Goal: Task Accomplishment & Management: Manage account settings

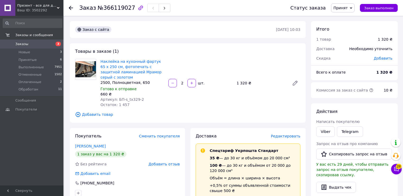
click at [39, 6] on span "Презент - все для декора" at bounding box center [37, 5] width 40 height 5
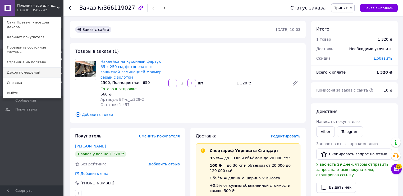
click at [31, 68] on link "Декор помещений" at bounding box center [32, 73] width 58 height 10
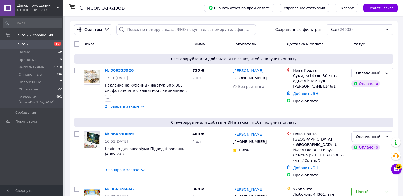
click at [35, 8] on div "Ваш ID: 1856233" at bounding box center [40, 10] width 46 height 5
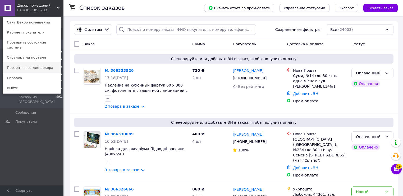
click at [24, 63] on link "Презент - все для декора" at bounding box center [32, 68] width 58 height 10
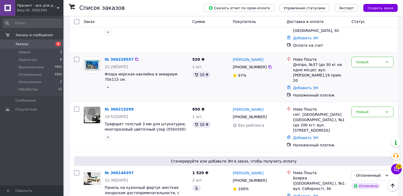
scroll to position [148, 0]
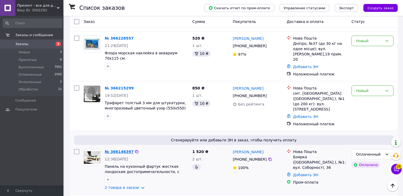
click at [107, 150] on link "№ 366146397" at bounding box center [119, 152] width 29 height 4
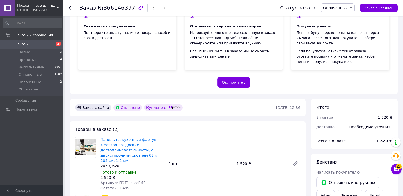
scroll to position [85, 0]
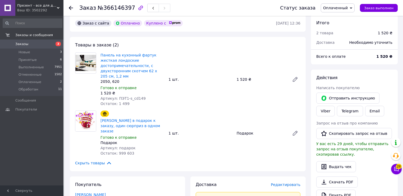
scroll to position [211, 0]
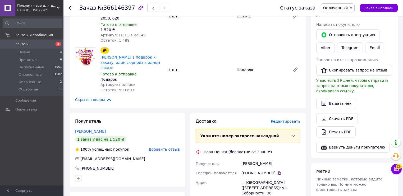
click at [308, 146] on div "Доставка Редактировать Укажите номер экспресс-накладной Обязательно введите ном…" at bounding box center [248, 198] width 120 height 170
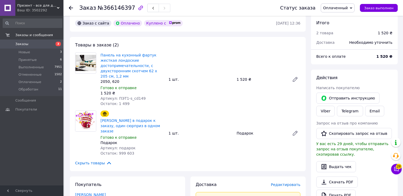
click at [340, 10] on span "Оплаченный" at bounding box center [335, 8] width 25 height 4
click at [334, 16] on li "Принят" at bounding box center [337, 19] width 33 height 8
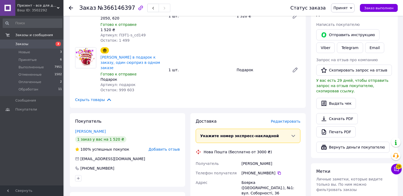
scroll to position [232, 0]
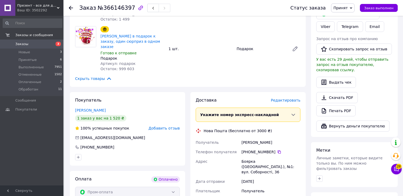
click at [306, 159] on div "Доставка Редактировать Укажите номер экспресс-накладной Обязательно введите ном…" at bounding box center [248, 177] width 120 height 170
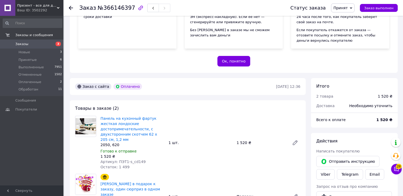
scroll to position [63, 0]
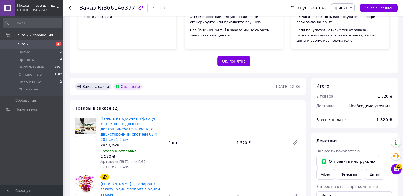
scroll to position [106, 0]
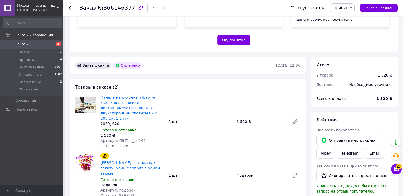
click at [29, 61] on span "Принятые" at bounding box center [27, 60] width 18 height 5
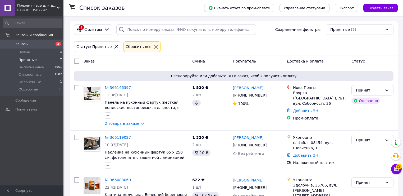
click at [29, 82] on span "Оплаченные" at bounding box center [29, 82] width 23 height 5
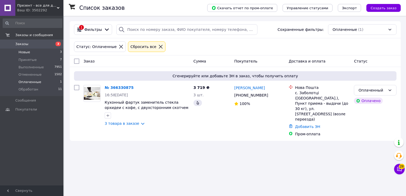
click at [25, 52] on span "Новые" at bounding box center [24, 52] width 12 height 5
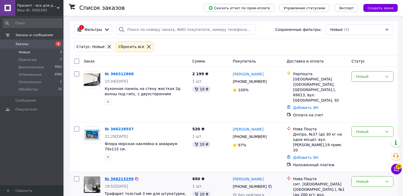
click at [116, 177] on link "№ 366215299" at bounding box center [119, 179] width 29 height 4
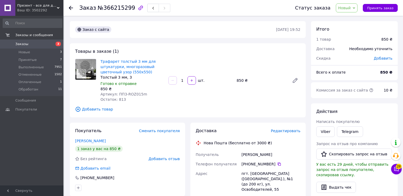
click at [351, 8] on span "Новый" at bounding box center [344, 8] width 13 height 4
click at [348, 16] on li "Принят" at bounding box center [350, 19] width 28 height 8
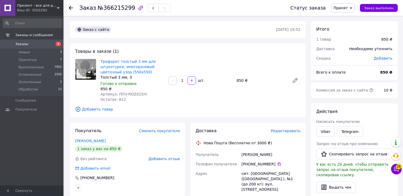
scroll to position [21, 0]
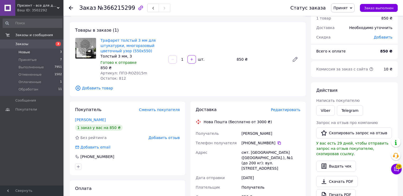
click at [25, 54] on span "Новые" at bounding box center [24, 52] width 12 height 5
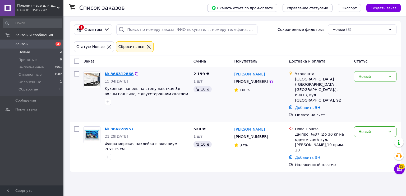
click at [114, 74] on link "№ 366312868" at bounding box center [119, 74] width 29 height 4
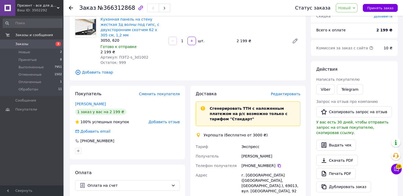
click at [348, 6] on span "Новый" at bounding box center [344, 8] width 13 height 4
click at [352, 20] on li "Принят" at bounding box center [350, 19] width 28 height 8
click at [185, 79] on div "Заказ с сайта 12.10.2025 • 15:04 Товары в заказе (1) Кухонная панель на стену ж…" at bounding box center [187, 151] width 241 height 345
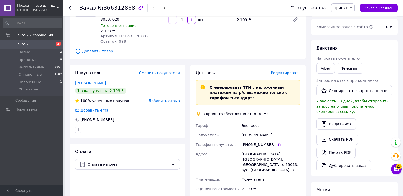
click at [253, 151] on div "Запоріжжя (Запорізька обл., Запорізький р-н.), 69013, вул. Військбуд, 92" at bounding box center [270, 162] width 61 height 25
drag, startPoint x: 242, startPoint y: 144, endPoint x: 263, endPoint y: 148, distance: 21.6
click at [263, 150] on div "Запоріжжя (Запорізька обл., Запорізький р-н.), 69013, вул. Військбуд, 92" at bounding box center [270, 162] width 61 height 25
drag, startPoint x: 262, startPoint y: 149, endPoint x: 239, endPoint y: 147, distance: 23.4
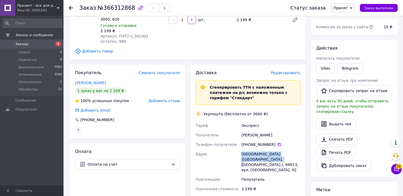
click at [239, 147] on div "Тариф Экспресс Получатель Ольга Малигіна Телефон получателя +380 96 481 06 48  …" at bounding box center [247, 157] width 107 height 73
click at [247, 150] on div "Запоріжжя (Запорізька обл., Запорізький р-н.), 69013, вул. Військбуд, 92" at bounding box center [270, 162] width 61 height 25
click at [257, 150] on div "Запоріжжя (Запорізька обл., Запорізький р-н.), 69013, вул. Військбуд, 92" at bounding box center [270, 162] width 61 height 25
click at [259, 150] on div "Запоріжжя (Запорізька обл., Запорізький р-н.), 69013, вул. Військбуд, 92" at bounding box center [270, 162] width 61 height 25
click at [213, 111] on div "Укрпошта (бесплатно от 3000 ₴)" at bounding box center [235, 113] width 67 height 5
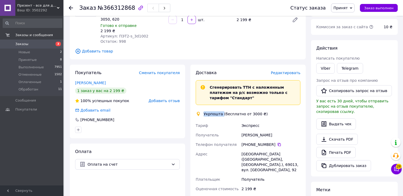
click at [213, 111] on div "Укрпошта (бесплатно от 3000 ₴)" at bounding box center [235, 113] width 67 height 5
copy div "Укрпошта"
click at [259, 150] on div "Запоріжжя (Запорізька обл., Запорізький р-н.), 69013, вул. Військбуд, 92" at bounding box center [270, 162] width 61 height 25
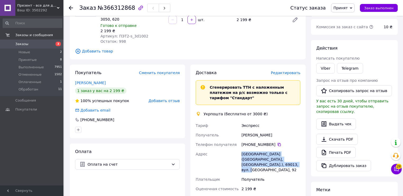
drag, startPoint x: 265, startPoint y: 154, endPoint x: 237, endPoint y: 144, distance: 30.3
click at [237, 144] on div "Тариф Экспресс Получатель Ольга Малигіна Телефон получателя +380 96 481 06 48  …" at bounding box center [247, 157] width 107 height 73
copy div "Адрес Запоріжжя (Запорізька обл., Запорізький р-н.), 69013, вул. Військбуд, 92"
click at [250, 150] on div "Запоріжжя (Запорізька обл., Запорізький р-н.), 69013, вул. Військбуд, 92" at bounding box center [270, 162] width 61 height 25
drag, startPoint x: 273, startPoint y: 148, endPoint x: 278, endPoint y: 148, distance: 4.8
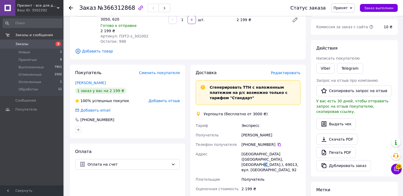
click at [278, 150] on div "Запоріжжя (Запорізька обл., Запорізький р-н.), 69013, вул. Військбуд, 92" at bounding box center [270, 162] width 61 height 25
click at [279, 150] on div "Запоріжжя (Запорізька обл., Запорізький р-н.), 69013, вул. Військбуд, 92" at bounding box center [270, 162] width 61 height 25
click at [277, 150] on div "Запоріжжя (Запорізька обл., Запорізький р-н.), 69013, вул. Військбуд, 92" at bounding box center [270, 162] width 61 height 25
click at [275, 150] on div "Запоріжжя (Запорізька обл., Запорізький р-н.), 69013, вул. Військбуд, 92" at bounding box center [270, 162] width 61 height 25
click at [262, 156] on div "Запоріжжя (Запорізька обл., Запорізький р-н.), 69013, вул. Військбуд, 92" at bounding box center [270, 162] width 61 height 25
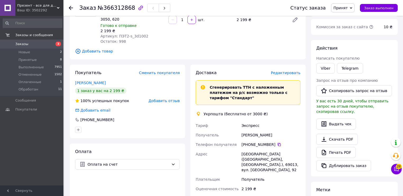
click at [249, 184] on div "2 199 ₴" at bounding box center [270, 189] width 61 height 10
click at [343, 6] on span "Принят" at bounding box center [340, 8] width 14 height 4
click at [346, 43] on li "Обработан" at bounding box center [345, 42] width 28 height 8
click at [26, 53] on span "Новые" at bounding box center [24, 52] width 12 height 5
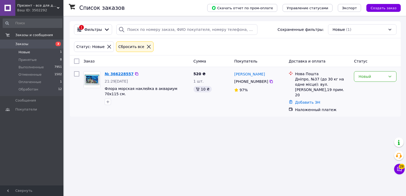
click at [115, 74] on link "№ 366228557" at bounding box center [119, 74] width 29 height 4
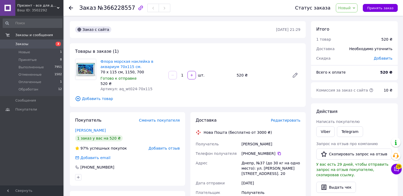
click at [350, 10] on span "Новый" at bounding box center [347, 7] width 22 height 9
click at [350, 18] on li "Принят" at bounding box center [350, 19] width 28 height 8
click at [84, 131] on link "Стежко Юрий" at bounding box center [90, 130] width 31 height 4
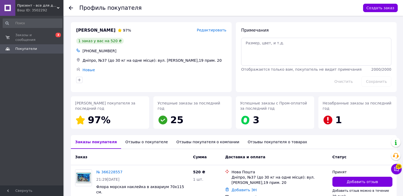
click at [139, 140] on div "Отзывы о покупателе" at bounding box center [146, 142] width 51 height 14
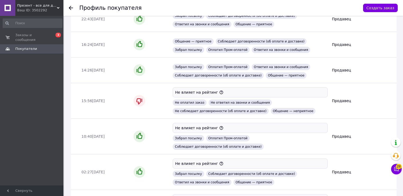
scroll to position [223, 0]
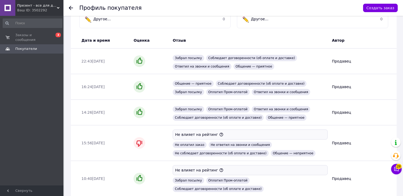
click at [70, 7] on use at bounding box center [71, 8] width 4 height 4
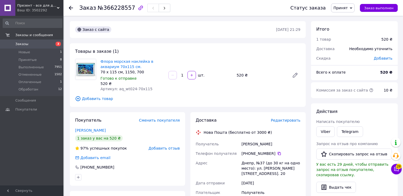
click at [309, 162] on div "Итого 1 товар 520 ₴ Доставка Необходимо уточнить Скидка Добавить Всего к оплате…" at bounding box center [354, 194] width 92 height 347
click at [308, 178] on div "Итого 1 товар 520 ₴ Доставка Необходимо уточнить Скидка Добавить Всего к оплате…" at bounding box center [354, 194] width 92 height 347
click at [269, 171] on div "Днепр, №37 (до 30 кг на одно место): ул. Даниила Галицкого,19, пом. 20" at bounding box center [270, 169] width 61 height 20
click at [31, 82] on span "Оплаченные" at bounding box center [29, 82] width 23 height 5
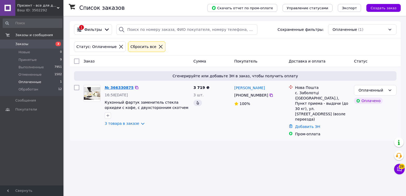
click at [117, 89] on link "№ 366330875" at bounding box center [119, 88] width 29 height 4
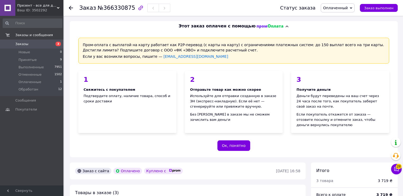
click at [281, 152] on div "Пром-оплата с выплатой на карту работает как P2P-перевод (с карты на карту) с о…" at bounding box center [234, 94] width 328 height 126
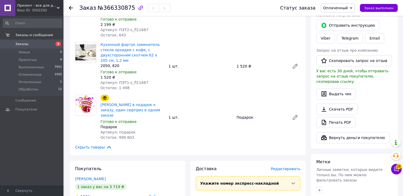
scroll to position [254, 0]
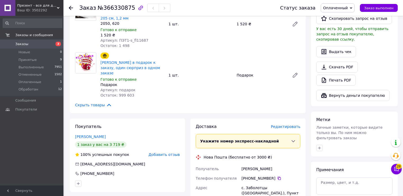
click at [309, 117] on div "Итого 3 товара 3 719 ₴ Всего к оплате 3 719 ₴ Действия Написать покупателю   От…" at bounding box center [354, 135] width 92 height 452
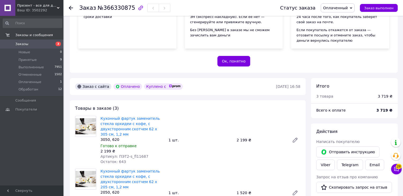
scroll to position [127, 0]
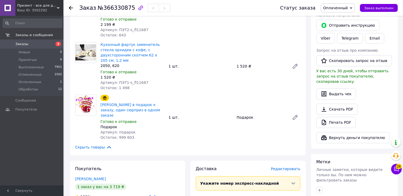
scroll to position [254, 0]
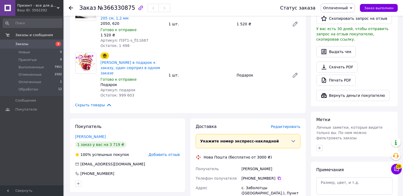
click at [347, 8] on span "Оплаченный" at bounding box center [335, 8] width 25 height 4
click at [341, 19] on li "Принят" at bounding box center [337, 19] width 33 height 8
click at [197, 100] on div "Заказ с сайта Оплачено 12.10.2025 • 16:58 Товары в заказе (3) Кухонный фартук з…" at bounding box center [187, 141] width 241 height 464
click at [248, 102] on div "Заказ с сайта Оплачено 12.10.2025 • 16:58 Товары в заказе (3) Кухонный фартук з…" at bounding box center [187, 141] width 241 height 464
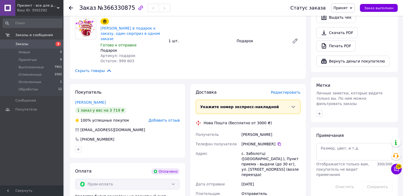
scroll to position [309, 0]
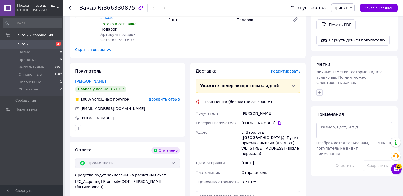
click at [188, 120] on div "Доставка Редактировать Укажите номер экспресс-накладной Обязательно введите ном…" at bounding box center [248, 153] width 120 height 180
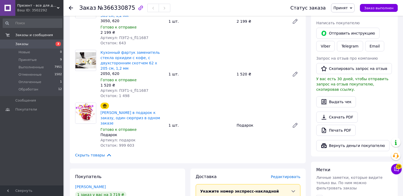
scroll to position [161, 0]
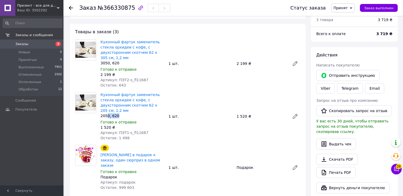
drag, startPoint x: 118, startPoint y: 107, endPoint x: 107, endPoint y: 106, distance: 11.4
click at [107, 113] on div "2050, 620" at bounding box center [132, 115] width 64 height 5
click at [110, 113] on div "2050, 620" at bounding box center [132, 115] width 64 height 5
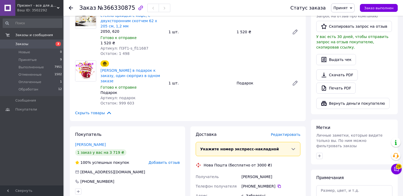
scroll to position [309, 0]
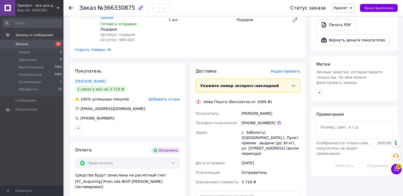
click at [254, 128] on div "с. Заболотці (Львівська обл.), Пункт приема - выдачи (до 30 кг), ул. Центральна…" at bounding box center [270, 143] width 61 height 31
click at [270, 131] on div "с. Заболотці (Львівська обл.), Пункт приема - выдачи (до 30 кг), ул. Центральна…" at bounding box center [270, 143] width 61 height 31
click at [269, 131] on div "с. Заболотці (Львівська обл.), Пункт приема - выдачи (до 30 кг), ул. Центральна…" at bounding box center [270, 143] width 61 height 31
drag, startPoint x: 245, startPoint y: 160, endPoint x: 251, endPoint y: 160, distance: 6.4
click at [251, 178] on div "3 719 ₴" at bounding box center [270, 183] width 61 height 10
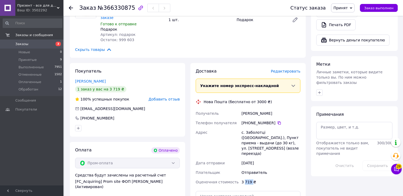
click at [252, 178] on div "3 719 ₴" at bounding box center [270, 183] width 61 height 10
drag, startPoint x: 262, startPoint y: 161, endPoint x: 239, endPoint y: 161, distance: 23.2
click at [239, 161] on div "Получатель Боженко Александр Телефон получателя +380 50 961 80 00   Адрес с. За…" at bounding box center [247, 148] width 107 height 78
click at [255, 159] on div "[DATE]" at bounding box center [270, 164] width 61 height 10
click at [346, 9] on span "Принят" at bounding box center [340, 8] width 14 height 4
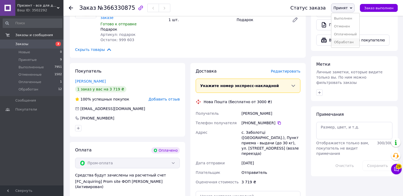
click at [347, 41] on li "Обработан" at bounding box center [345, 42] width 28 height 8
click at [28, 52] on span "Новые" at bounding box center [24, 52] width 12 height 5
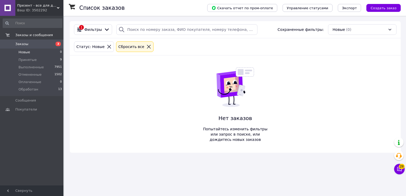
click at [38, 10] on div "Ваш ID: 3502292" at bounding box center [40, 10] width 46 height 5
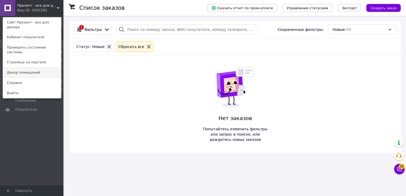
click at [25, 68] on link "Декор помещений" at bounding box center [32, 73] width 58 height 10
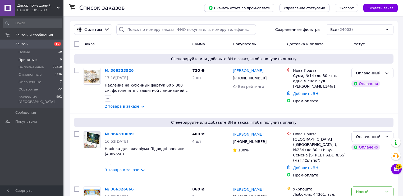
click at [27, 61] on span "Принятые" at bounding box center [27, 60] width 18 height 5
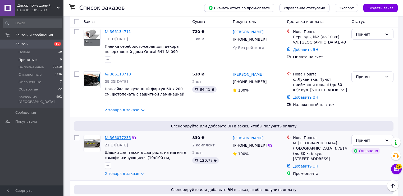
click at [119, 138] on link "№ 366077235" at bounding box center [118, 138] width 26 height 4
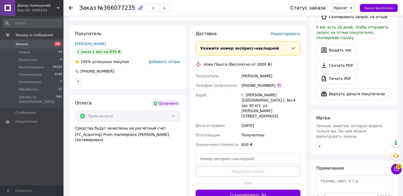
scroll to position [275, 0]
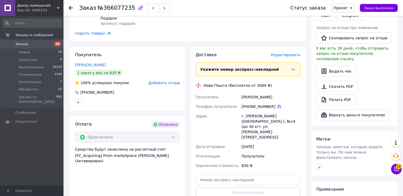
click at [309, 148] on div "Итого 2 товара 830 ₴ Доставка Необходимо уточнить Всего к оплате 830 ₴ Комиссия…" at bounding box center [354, 95] width 92 height 414
click at [27, 59] on span "Принятые" at bounding box center [27, 60] width 18 height 5
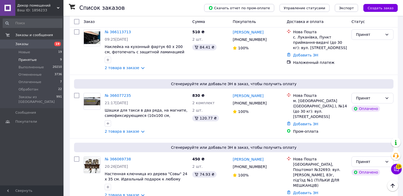
scroll to position [127, 0]
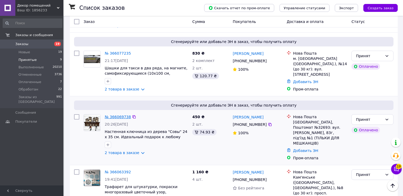
click at [115, 118] on link "№ 366069738" at bounding box center [118, 117] width 26 height 4
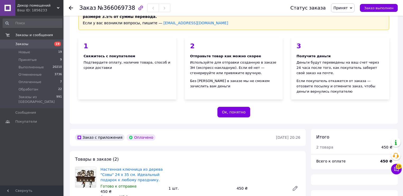
scroll to position [127, 0]
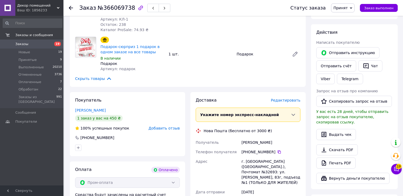
click at [189, 157] on div "Доставка Редактировать Укажите номер экспресс-накладной Обязательно введите ном…" at bounding box center [248, 182] width 120 height 180
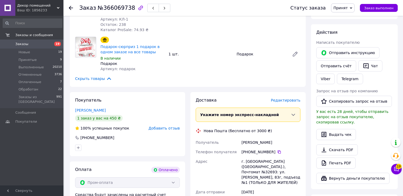
scroll to position [232, 0]
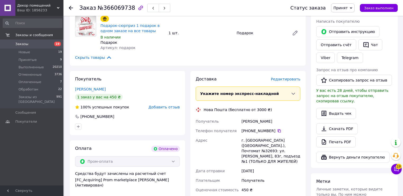
click at [255, 149] on div "г. Киев (Киевская обл.), Почтомат №32693: ул. Юлии Здановской, 83г, подъезд №1 …" at bounding box center [270, 151] width 61 height 31
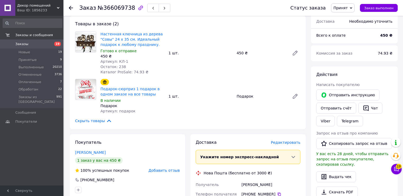
click at [310, 171] on div "Итого 2 товара 450 ₴ Доставка Необходимо уточнить Всего к оплате 450 ₴ Комиссия…" at bounding box center [354, 192] width 92 height 396
click at [309, 171] on div "Итого 2 товара 450 ₴ Доставка Необходимо уточнить Всего к оплате 450 ₴ Комиссия…" at bounding box center [354, 192] width 92 height 396
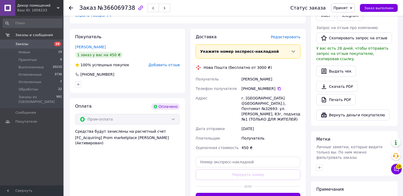
scroll to position [211, 0]
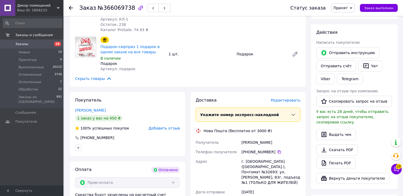
click at [347, 7] on span "Принят" at bounding box center [340, 8] width 14 height 4
click at [345, 43] on li "Обработан" at bounding box center [345, 42] width 28 height 8
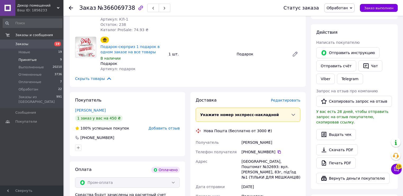
click at [26, 62] on span "Принятые" at bounding box center [27, 60] width 18 height 5
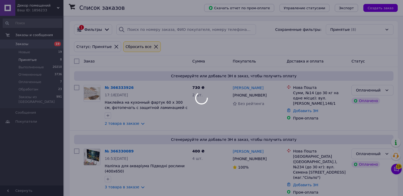
click at [33, 11] on div at bounding box center [201, 98] width 403 height 196
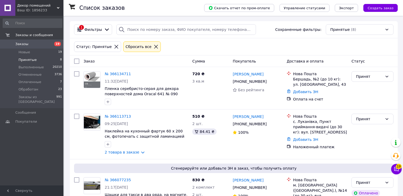
click at [42, 7] on span "Декор помещений" at bounding box center [37, 5] width 40 height 5
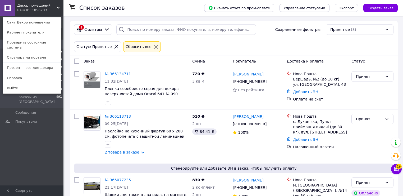
click at [48, 6] on div "Декор помещений Ваш ID: 1856233 Сайт Декор помещений Кабинет покупателя Провери…" at bounding box center [31, 8] width 63 height 16
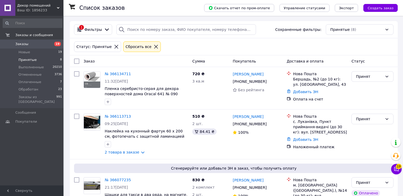
click at [58, 8] on use at bounding box center [58, 8] width 3 height 2
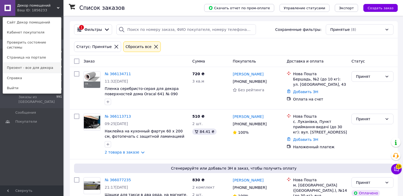
click at [30, 63] on link "Презент - все для декора" at bounding box center [32, 68] width 58 height 10
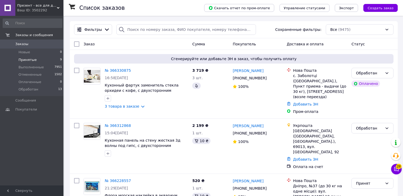
click at [31, 60] on span "Принятые" at bounding box center [27, 60] width 18 height 5
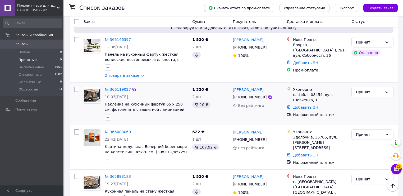
scroll to position [169, 0]
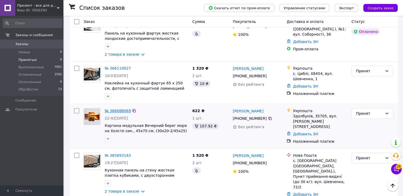
click at [114, 109] on link "№ 366088069" at bounding box center [118, 111] width 26 height 4
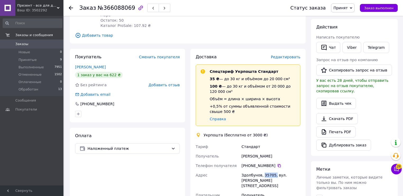
drag, startPoint x: 262, startPoint y: 170, endPoint x: 266, endPoint y: 170, distance: 3.4
click at [272, 171] on div "Здолбунов, 35705, вул. Грушевського, 15" at bounding box center [270, 181] width 61 height 20
click at [266, 171] on div "Здолбунов, 35705, вул. Грушевського, 15" at bounding box center [270, 181] width 61 height 20
click at [264, 171] on div "Здолбунов, 35705, вул. Грушевського, 15" at bounding box center [270, 181] width 61 height 20
click at [267, 171] on div "Здолбунов, 35705, вул. Грушевського, 15" at bounding box center [270, 181] width 61 height 20
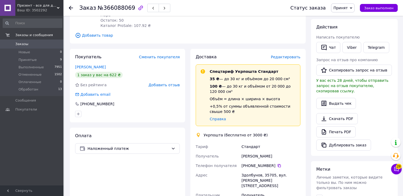
click at [268, 171] on div "Здолбунов, 35705, вул. Грушевського, 15" at bounding box center [270, 181] width 61 height 20
click at [273, 171] on div "Здолбунов, 35705, вул. Грушевського, 15" at bounding box center [270, 181] width 61 height 20
click at [250, 174] on div "Здолбунов, 35705, вул. Грушевського, 15" at bounding box center [270, 181] width 61 height 20
click at [254, 177] on div "Здолбунов, 35705, вул. Грушевського, 15" at bounding box center [270, 181] width 61 height 20
click at [346, 8] on span "Принят" at bounding box center [340, 8] width 14 height 4
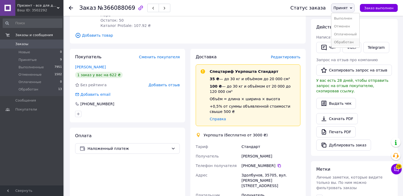
click at [345, 45] on li "Обработан" at bounding box center [345, 42] width 28 height 8
click at [257, 164] on div "[PHONE_NUMBER]" at bounding box center [270, 166] width 61 height 10
drag, startPoint x: 269, startPoint y: 170, endPoint x: 260, endPoint y: 170, distance: 9.5
click at [260, 171] on div "Здолбунів, 35705, вул. [PERSON_NAME][STREET_ADDRESS]" at bounding box center [270, 181] width 61 height 20
copy div "35705"
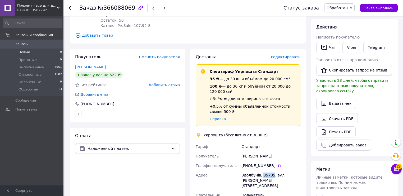
click at [33, 53] on li "Новые 0" at bounding box center [32, 52] width 65 height 7
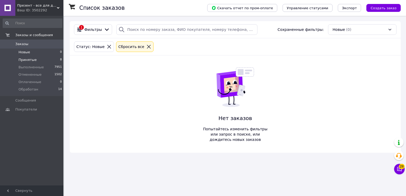
click at [29, 59] on span "Принятые" at bounding box center [27, 60] width 18 height 5
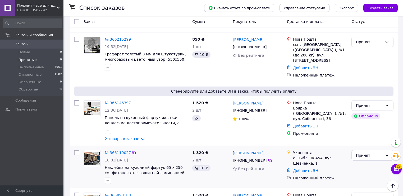
scroll to position [106, 0]
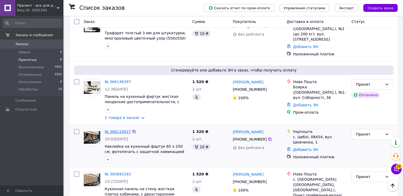
click at [119, 130] on link "№ 366119027" at bounding box center [118, 132] width 26 height 4
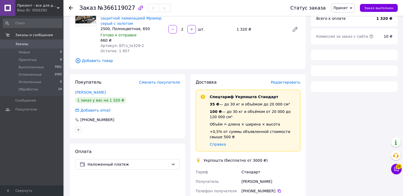
scroll to position [106, 0]
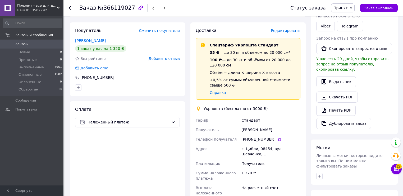
click at [308, 128] on div "Итого 1 товар 1 320 ₴ Доставка Необходимо уточнить Скидка Добавить Всего к опла…" at bounding box center [354, 129] width 92 height 429
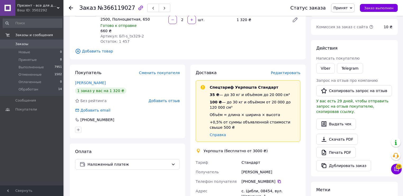
scroll to position [0, 0]
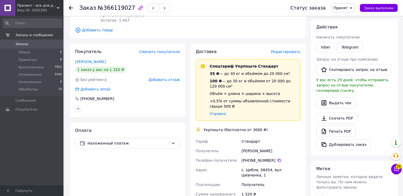
scroll to position [106, 0]
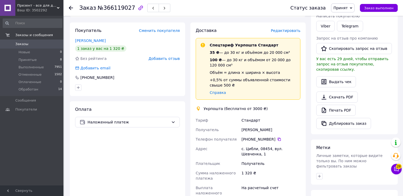
click at [188, 137] on div "Доставка Редактировать Спецтариф Укрпошта Стандарт 35 ₴ — до 30 кг и объёмом до…" at bounding box center [248, 158] width 120 height 272
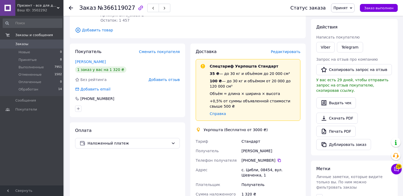
scroll to position [127, 0]
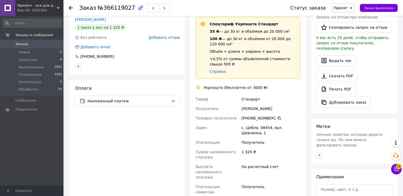
click at [307, 135] on div "Доставка Редактировать Спецтариф Укрпошта Стандарт 35 ₴ — до 30 кг и объёмом до…" at bounding box center [248, 137] width 120 height 272
click at [342, 5] on span "Принят" at bounding box center [343, 7] width 24 height 9
click at [344, 41] on li "Обработан" at bounding box center [345, 42] width 28 height 8
click at [309, 139] on div "Итого 1 товар 1 320 ₴ Доставка Необходимо уточнить Скидка Добавить Всего к опла…" at bounding box center [354, 114] width 92 height 441
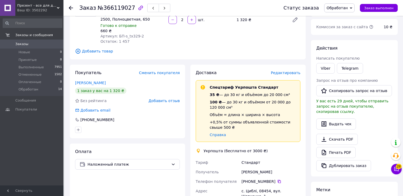
scroll to position [0, 0]
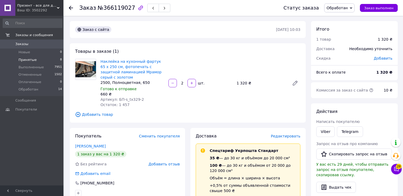
click at [31, 60] on span "Принятые" at bounding box center [27, 60] width 18 height 5
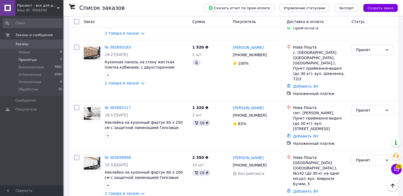
scroll to position [211, 0]
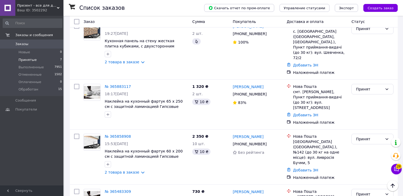
click at [27, 9] on div "Ваш ID: 3502292" at bounding box center [40, 10] width 46 height 5
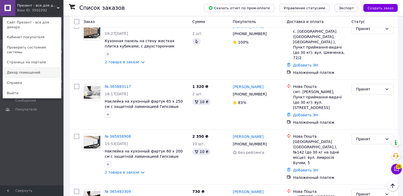
click at [30, 68] on link "Декор помещений" at bounding box center [32, 73] width 58 height 10
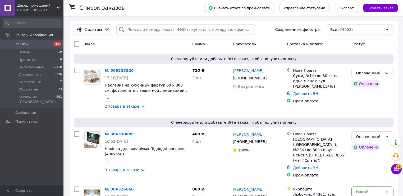
click at [41, 134] on div "Заказы и сообщения Заказы 19 Новые 19 Принятые 8 Выполненные 20210 Отмененные 3…" at bounding box center [32, 101] width 65 height 171
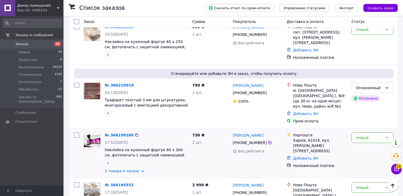
scroll to position [944, 0]
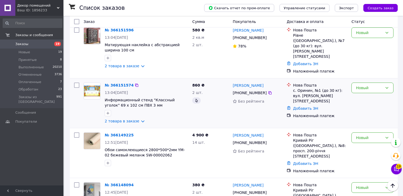
scroll to position [211, 0]
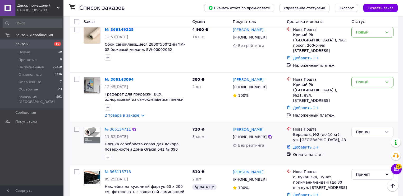
scroll to position [275, 0]
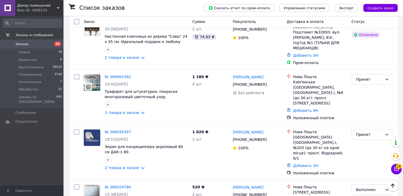
scroll to position [655, 0]
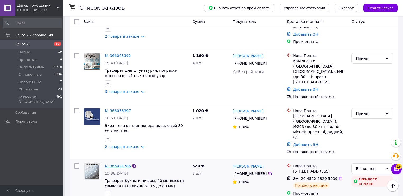
click at [119, 164] on link "№ 366024786" at bounding box center [118, 166] width 26 height 4
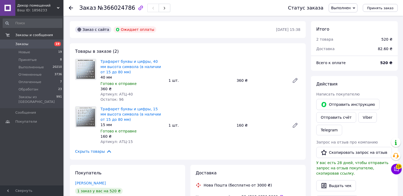
click at [29, 54] on li "Новые 19" at bounding box center [32, 52] width 65 height 7
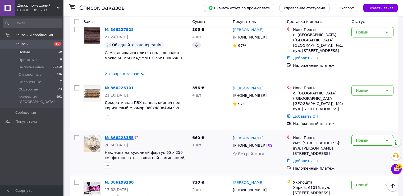
scroll to position [528, 0]
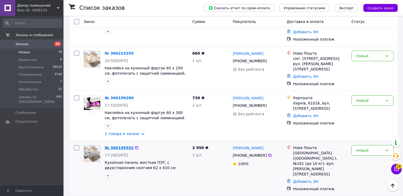
click at [117, 146] on link "№ 366195552" at bounding box center [119, 148] width 29 height 4
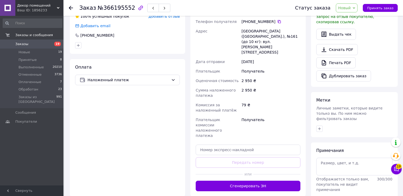
scroll to position [169, 0]
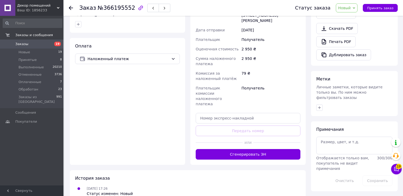
click at [187, 121] on div "Покупатель Сменить покупателя Кашина Антоніна 1 заказ у вас на 2 950 ₴ 100% усп…" at bounding box center [127, 62] width 120 height 206
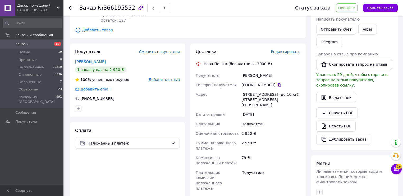
scroll to position [63, 0]
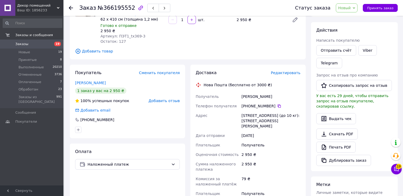
click at [187, 122] on div "Покупатель Сменить покупателя Кашина Антоніна 1 заказ у вас на 2 950 ₴ 100% усп…" at bounding box center [127, 168] width 120 height 206
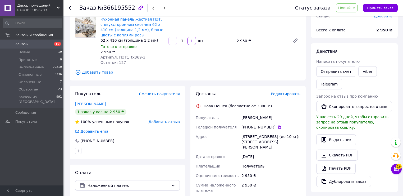
scroll to position [0, 0]
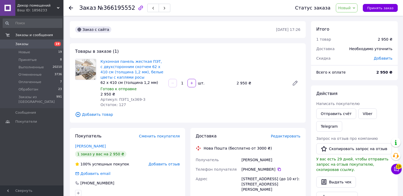
click at [351, 12] on span "Новый" at bounding box center [347, 7] width 22 height 9
click at [350, 18] on li "Принят" at bounding box center [350, 19] width 28 height 8
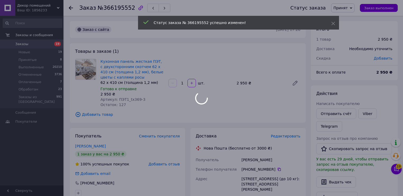
click at [302, 125] on div at bounding box center [201, 98] width 403 height 196
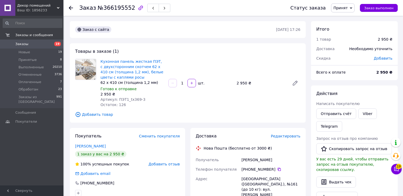
scroll to position [21, 0]
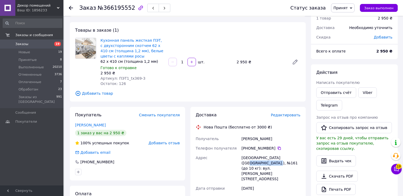
drag, startPoint x: 276, startPoint y: 158, endPoint x: 245, endPoint y: 164, distance: 31.4
click at [245, 164] on div "[GEOGRAPHIC_DATA] ([GEOGRAPHIC_DATA].), №161 (до 10 кг): вул. [PERSON_NAME][STR…" at bounding box center [270, 168] width 61 height 31
copy div "№161 (до 10 кг)"
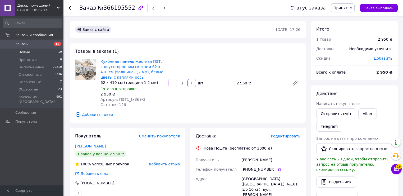
click at [25, 53] on span "Новые" at bounding box center [24, 52] width 12 height 5
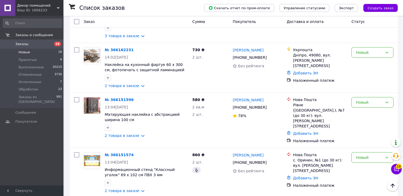
scroll to position [769, 0]
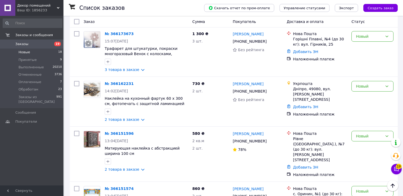
click at [26, 53] on span "Новые" at bounding box center [24, 52] width 12 height 5
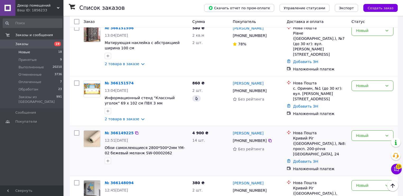
scroll to position [769, 0]
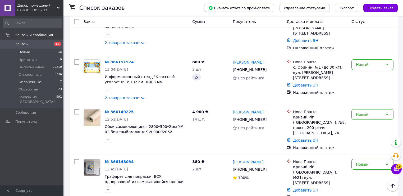
click at [32, 83] on span "Оплаченные" at bounding box center [29, 82] width 23 height 5
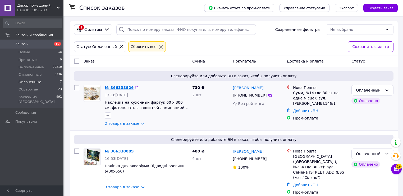
click at [113, 89] on link "№ 366333926" at bounding box center [119, 88] width 29 height 4
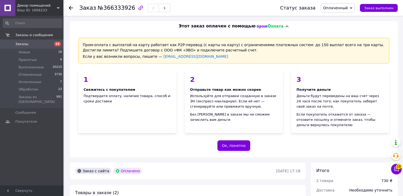
click at [269, 135] on div "2 Отправьте товар как можно скорее Используйте для отправки созданную в заказе …" at bounding box center [233, 102] width 106 height 71
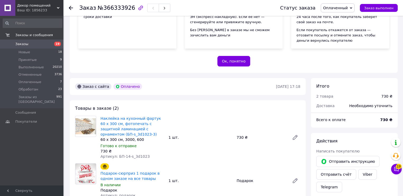
scroll to position [127, 0]
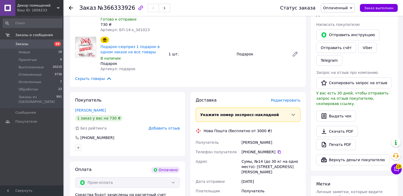
scroll to position [232, 0]
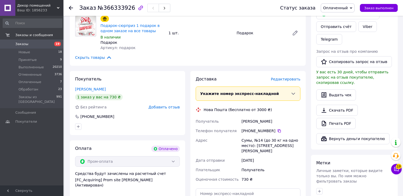
click at [343, 8] on span "Оплаченный" at bounding box center [335, 8] width 25 height 4
click at [334, 17] on li "Принят" at bounding box center [337, 19] width 33 height 8
click at [308, 149] on div "Доставка Редактировать Укажите номер экспресс-накладной Обязательно введите ном…" at bounding box center [248, 156] width 120 height 170
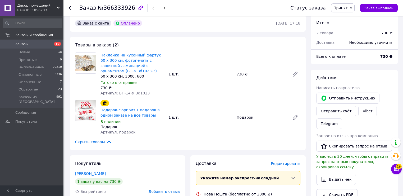
scroll to position [127, 0]
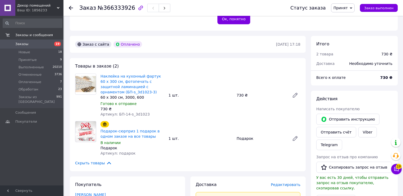
click at [311, 146] on div "Действия Написать покупателю   Отправить инструкцию Отправить счёт Viber Telegr…" at bounding box center [354, 173] width 87 height 165
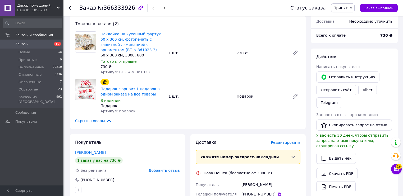
scroll to position [190, 0]
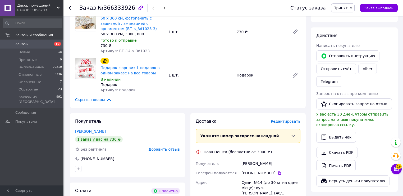
click at [310, 139] on div "Итого 2 товара 730 ₴ Доставка Необходимо уточнить Всего к оплате 730 ₴ Действия…" at bounding box center [354, 165] width 92 height 385
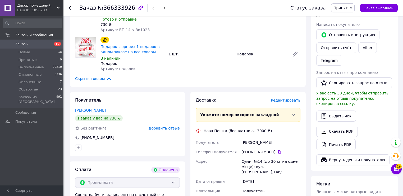
click at [258, 168] on div "Суми, №14 (до 30 кг на одне місце): вул. [PERSON_NAME],146/1" at bounding box center [270, 167] width 61 height 20
drag, startPoint x: 249, startPoint y: 174, endPoint x: 267, endPoint y: 172, distance: 18.0
click at [267, 172] on div "Суми, №14 (до 30 кг на одне місце): вул. [PERSON_NAME],146/1" at bounding box center [270, 167] width 61 height 20
click at [269, 173] on div "Суми, №14 (до 30 кг на одне місце): вул. [PERSON_NAME],146/1" at bounding box center [270, 167] width 61 height 20
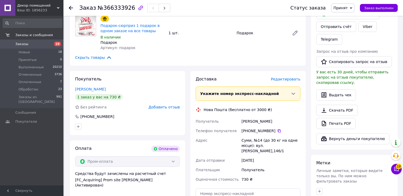
click at [346, 3] on span "Принят" at bounding box center [343, 7] width 24 height 9
click at [342, 42] on li "Обработан" at bounding box center [345, 42] width 28 height 8
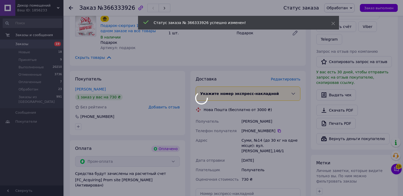
click at [30, 80] on div at bounding box center [201, 98] width 403 height 196
click at [29, 82] on div at bounding box center [201, 98] width 403 height 196
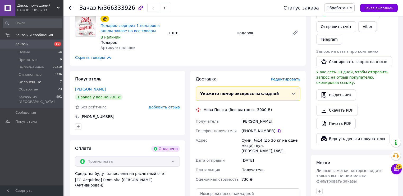
click at [32, 82] on span "Оплаченные" at bounding box center [29, 82] width 23 height 5
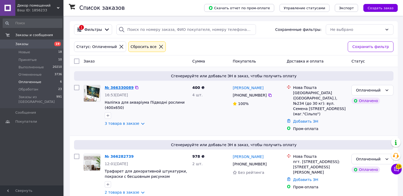
click at [119, 88] on link "№ 366330089" at bounding box center [119, 88] width 29 height 4
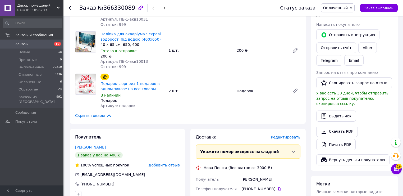
scroll to position [275, 0]
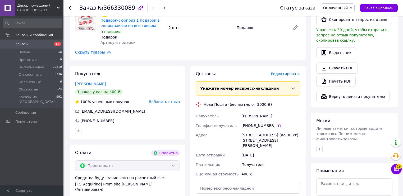
click at [341, 7] on span "Оплаченный" at bounding box center [335, 8] width 25 height 4
click at [343, 17] on li "Принят" at bounding box center [337, 19] width 33 height 8
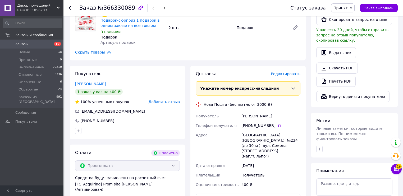
click at [307, 151] on div "Доставка Редактировать Укажите номер экспресс-накладной Обязательно введите ном…" at bounding box center [248, 156] width 120 height 180
click at [309, 151] on div "Итого 3 товара 400 ₴ Доставка Необходимо уточнить Всего к оплате 400 ₴ Действия…" at bounding box center [354, 104] width 92 height 433
click at [189, 122] on div "Доставка Редактировать Укажите номер экспресс-накладной Обязательно введите ном…" at bounding box center [248, 156] width 120 height 180
click at [29, 83] on span "Оплаченные" at bounding box center [29, 82] width 23 height 5
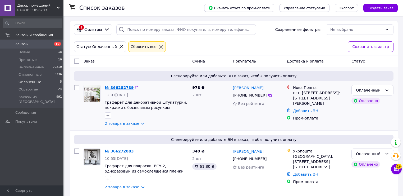
click at [119, 86] on link "№ 366282739" at bounding box center [119, 88] width 29 height 4
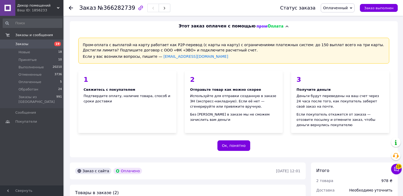
click at [328, 132] on div "3 Получите деньги Деньги будут переведены на ваш счет через 24 часа после того,…" at bounding box center [340, 102] width 98 height 62
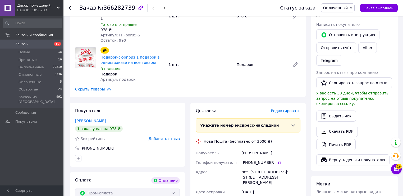
scroll to position [232, 0]
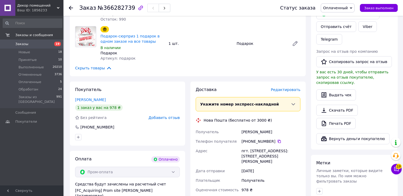
click at [310, 176] on div "Итого 2 товара 978 ₴ Доставка Необходимо уточнить Всего к оплате 978 ₴ Действия…" at bounding box center [354, 121] width 92 height 383
click at [342, 7] on span "Оплаченный" at bounding box center [335, 8] width 25 height 4
click at [338, 18] on li "Принят" at bounding box center [337, 19] width 33 height 8
click at [309, 160] on div "Итого 2 товара 978 ₴ Доставка Необходимо уточнить Всего к оплате 978 ₴ Действия…" at bounding box center [354, 121] width 92 height 383
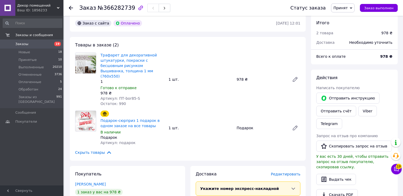
scroll to position [127, 0]
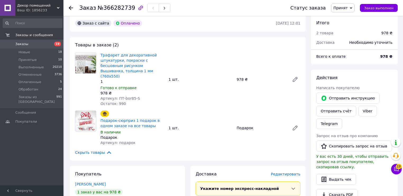
scroll to position [85, 0]
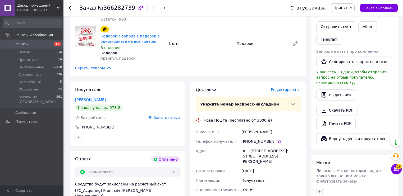
scroll to position [254, 0]
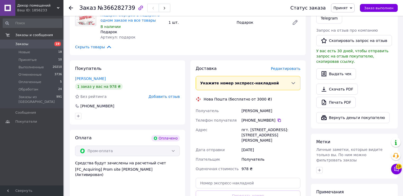
click at [247, 131] on div "пгт. [STREET_ADDRESS]: [STREET_ADDRESS][PERSON_NAME]" at bounding box center [270, 135] width 61 height 20
click at [271, 128] on div "пгт. [STREET_ADDRESS]: [STREET_ADDRESS][PERSON_NAME]" at bounding box center [270, 135] width 61 height 20
click at [272, 128] on div "пгт. [STREET_ADDRESS]: [STREET_ADDRESS][PERSON_NAME]" at bounding box center [270, 135] width 61 height 20
click at [305, 132] on div "Доставка Редактировать Укажите номер экспресс-накладной Обязательно введите ном…" at bounding box center [248, 145] width 120 height 170
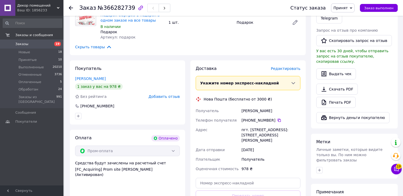
click at [346, 8] on span "Принят" at bounding box center [340, 8] width 14 height 4
click at [344, 44] on li "Обработан" at bounding box center [345, 42] width 28 height 8
click at [29, 83] on span "Оплаченные" at bounding box center [29, 82] width 23 height 5
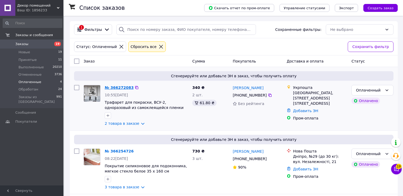
click at [115, 89] on link "№ 366272083" at bounding box center [119, 88] width 29 height 4
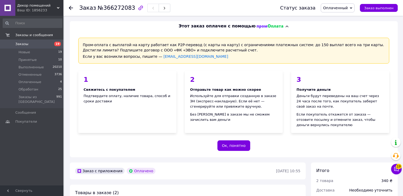
click at [161, 142] on div "Пром-оплата с выплатой на карту работает как P2P-перевод (с карты на карту) с о…" at bounding box center [234, 94] width 328 height 126
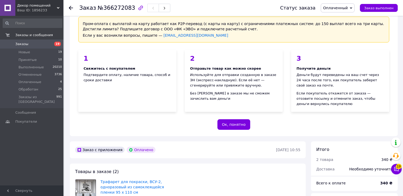
click at [334, 11] on span "Оплаченный" at bounding box center [337, 7] width 34 height 9
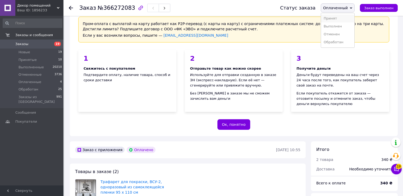
click at [339, 20] on li "Принят" at bounding box center [337, 19] width 33 height 8
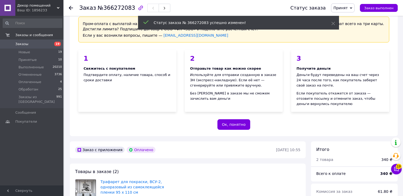
click at [188, 126] on div "Пром-оплата с выплатой на карту работает как P2P-перевод (с карты на карту) с о…" at bounding box center [234, 73] width 328 height 126
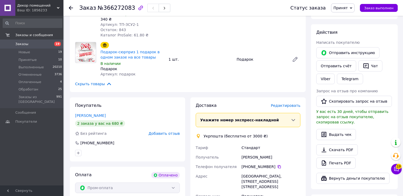
scroll to position [190, 0]
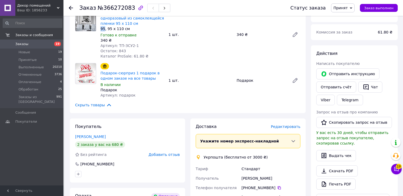
drag, startPoint x: 104, startPoint y: 29, endPoint x: 100, endPoint y: 29, distance: 4.0
click at [100, 29] on div "Трафарет для покраски, ВСУ-2, одноразовый из самоклеящейся пленки 95 х 110 см 9…" at bounding box center [132, 34] width 68 height 51
click at [102, 29] on div "95, 95 х 110 см" at bounding box center [132, 28] width 64 height 5
click at [237, 118] on div "Заказ с приложения Оплачено 12.10.2025 • 10:55 Товары в заказе (2) Трафарет для…" at bounding box center [187, 168] width 241 height 390
click at [238, 114] on div "Заказ с приложения Оплачено 12.10.2025 • 10:55 Товары в заказе (2) Трафарет для…" at bounding box center [187, 168] width 241 height 390
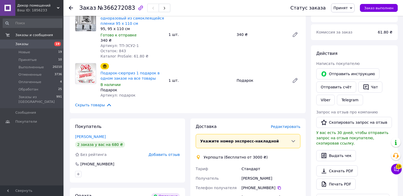
click at [241, 117] on div "Заказ с приложения Оплачено 12.10.2025 • 10:55 Товары в заказе (2) Трафарет для…" at bounding box center [187, 168] width 241 height 390
click at [240, 117] on div "Заказ с приложения Оплачено 12.10.2025 • 10:55 Товары в заказе (2) Трафарет для…" at bounding box center [187, 168] width 241 height 390
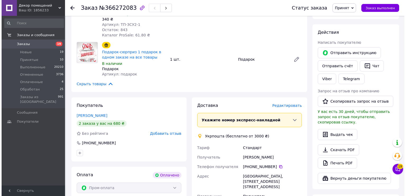
scroll to position [232, 0]
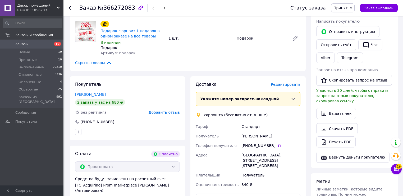
click at [258, 155] on div "Вінниця, 21007, вул. Замостянська, 5" at bounding box center [270, 161] width 61 height 20
click at [257, 155] on div "Вінниця, 21007, вул. Замостянська, 5" at bounding box center [270, 161] width 61 height 20
click at [281, 85] on span "Редактировать" at bounding box center [286, 84] width 30 height 4
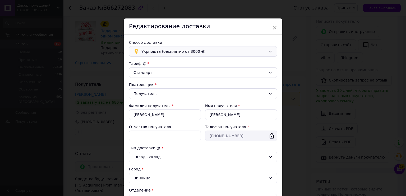
click at [201, 53] on span "Укрпошта (бесплатно от 3000 ₴)" at bounding box center [203, 52] width 125 height 6
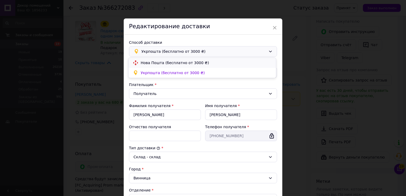
click at [168, 61] on span "Нова Пошта (бесплатно от 3000 ₴)" at bounding box center [206, 62] width 131 height 5
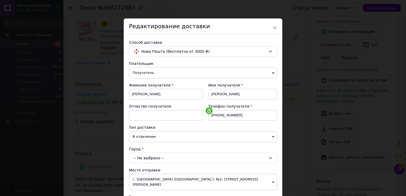
scroll to position [21, 0]
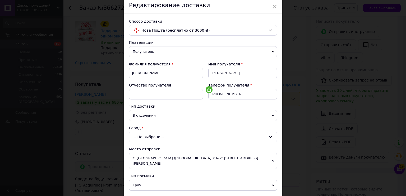
click at [168, 137] on div "-- Не выбрано --" at bounding box center [203, 137] width 148 height 11
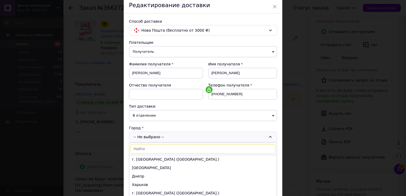
click at [158, 151] on input at bounding box center [203, 149] width 145 height 10
type input "він"
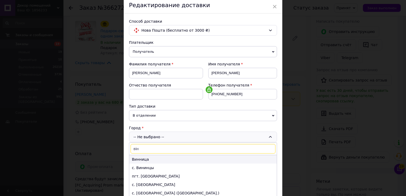
click at [143, 160] on li "Винница" at bounding box center [202, 159] width 147 height 8
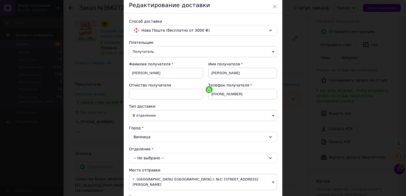
click at [144, 159] on div "-- Не выбрано --" at bounding box center [203, 158] width 148 height 11
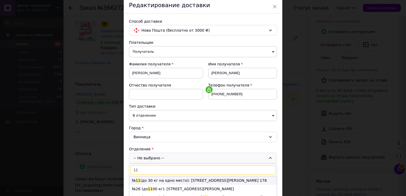
type input "11"
click at [156, 180] on li "№ 11 (до 30 кг на одно место): ул. Стрелецкая, 14, пом. 178" at bounding box center [202, 180] width 147 height 8
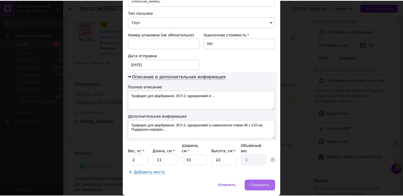
scroll to position [212, 0]
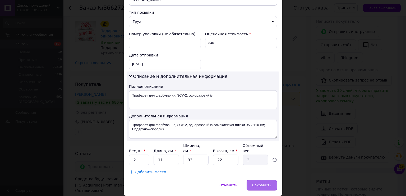
click at [260, 183] on span "Сохранить" at bounding box center [261, 185] width 19 height 4
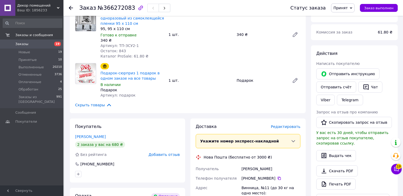
scroll to position [169, 0]
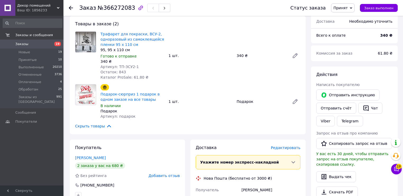
click at [344, 9] on span "Принят" at bounding box center [340, 8] width 14 height 4
click at [347, 43] on li "Обработан" at bounding box center [345, 42] width 28 height 8
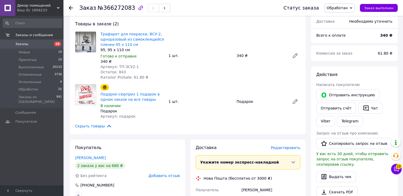
drag, startPoint x: 202, startPoint y: 110, endPoint x: 260, endPoint y: 134, distance: 63.0
click at [260, 134] on div "Товары в заказе (2) Трафарет для покраски, ВСУ-2, одноразовый из самоклеящейся …" at bounding box center [188, 75] width 236 height 119
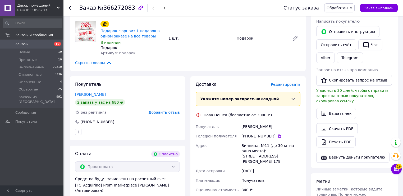
scroll to position [190, 0]
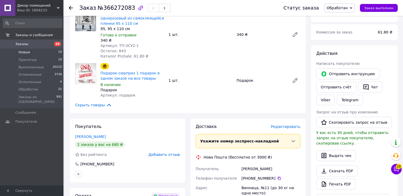
click at [23, 53] on span "Новые" at bounding box center [24, 52] width 12 height 5
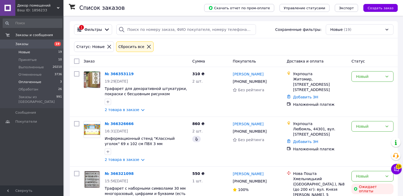
click at [34, 83] on span "Оплаченные" at bounding box center [29, 82] width 23 height 5
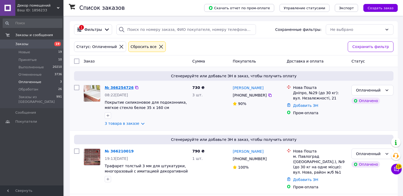
click at [118, 88] on link "№ 366254726" at bounding box center [119, 88] width 29 height 4
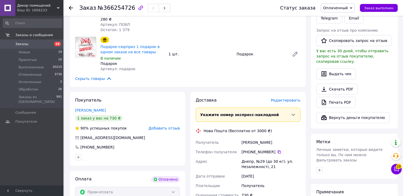
scroll to position [275, 0]
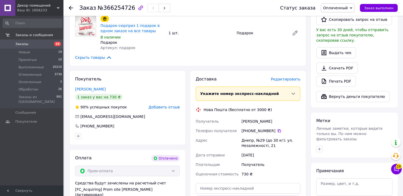
click at [309, 145] on div "Итого 3 товара 730 ₴ Доставка Необходимо уточнить Всего к оплате 730 ₴ Действия…" at bounding box center [354, 99] width 92 height 422
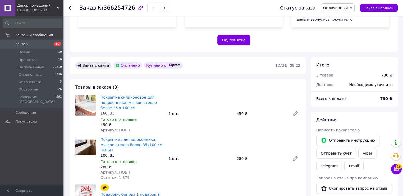
scroll to position [127, 0]
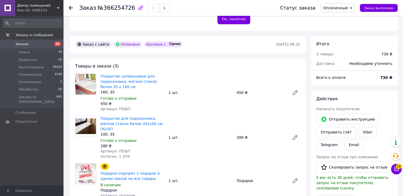
click at [339, 9] on span "Оплаченный" at bounding box center [335, 8] width 25 height 4
click at [336, 18] on li "Принят" at bounding box center [337, 19] width 33 height 8
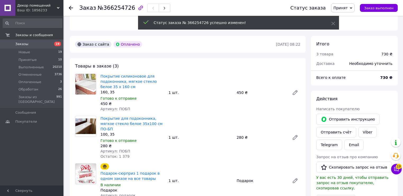
click at [64, 142] on div "Заказ №366254726 Статус заказа Принят Выполнен Отменен Оплаченный Обработан Зак…" at bounding box center [201, 174] width 403 height 603
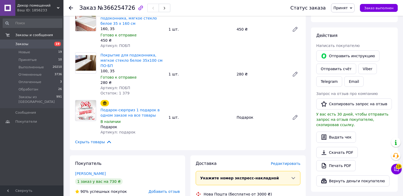
scroll to position [275, 0]
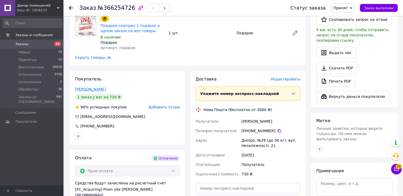
click at [87, 87] on link "Луценко Любов" at bounding box center [90, 89] width 31 height 4
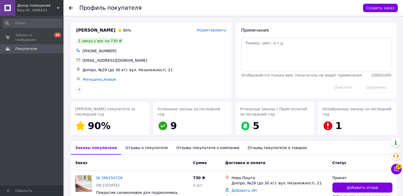
click at [132, 148] on div "Отзывы о покупателе" at bounding box center [146, 148] width 51 height 14
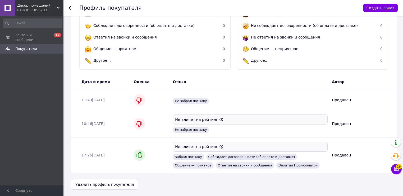
scroll to position [61, 0]
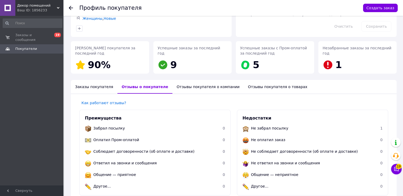
click at [71, 7] on icon at bounding box center [71, 8] width 4 height 4
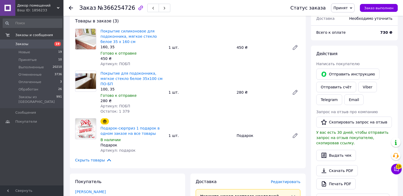
scroll to position [257, 0]
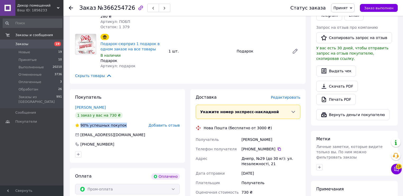
drag, startPoint x: 81, startPoint y: 120, endPoint x: 120, endPoint y: 121, distance: 39.4
click at [120, 123] on div "90% успешных покупок" at bounding box center [101, 125] width 52 height 5
copy div "90% успешных покупок"
click at [309, 136] on div "Итого 3 товара 730 ₴ Доставка Необходимо уточнить Всего к оплате 730 ₴ Действия…" at bounding box center [354, 123] width 92 height 435
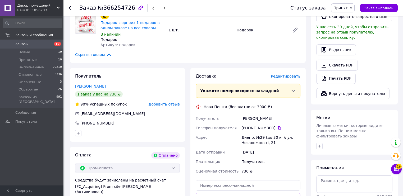
click at [308, 151] on div "Итого 3 товара 730 ₴ Доставка Необходимо уточнить Всего к оплате 730 ₴ Действия…" at bounding box center [354, 102] width 92 height 435
click at [306, 145] on div "Доставка Редактировать Укажите номер экспресс-накладной Обязательно введите ном…" at bounding box center [248, 150] width 120 height 164
click at [310, 157] on div "Итого 3 товара 730 ₴ Доставка Необходимо уточнить Всего к оплате 730 ₴ Действия…" at bounding box center [354, 102] width 92 height 435
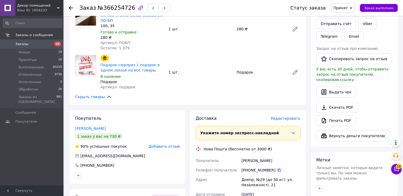
scroll to position [172, 0]
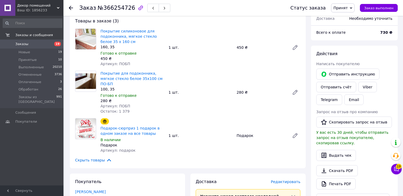
click at [311, 156] on div "Действия Написать покупателю   Отправить инструкцию Отправить счёт Viber Telegr…" at bounding box center [354, 128] width 87 height 165
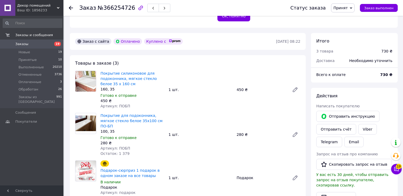
scroll to position [109, 0]
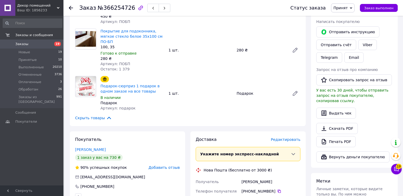
scroll to position [235, 0]
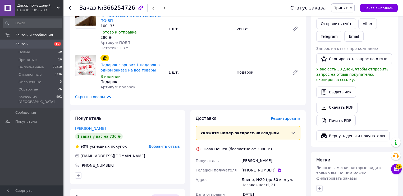
click at [310, 118] on div "Итого 3 товара 730 ₴ Доставка Необходимо уточнить Всего к оплате 730 ₴ Действия…" at bounding box center [354, 144] width 92 height 435
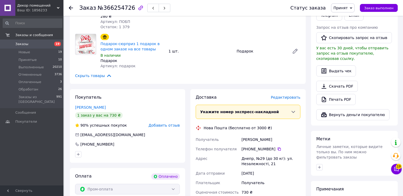
scroll to position [214, 0]
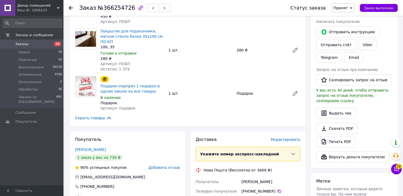
click at [307, 116] on div "Заказ с сайта Оплачено Куплено с   12.10.2025 • 08:22 Товары в заказе (3) Покры…" at bounding box center [187, 165] width 241 height 435
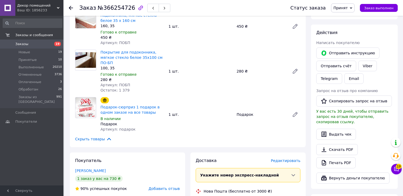
scroll to position [172, 0]
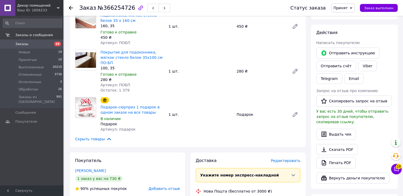
scroll to position [278, 0]
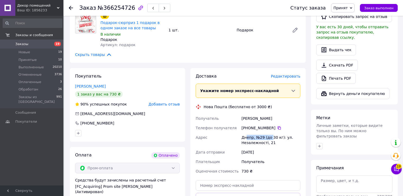
drag, startPoint x: 246, startPoint y: 134, endPoint x: 270, endPoint y: 134, distance: 24.0
click at [270, 134] on div "Днепр, №29 (до 30 кг): ул. Незалежності, 21" at bounding box center [270, 140] width 61 height 15
click at [267, 136] on div "Днепр, №29 (до 30 кг): ул. Незалежності, 21" at bounding box center [270, 140] width 61 height 15
click at [253, 137] on div "Днепр, №29 (до 30 кг): ул. Незалежності, 21" at bounding box center [270, 140] width 61 height 15
click at [253, 134] on div "Днепр, №29 (до 30 кг): ул. Незалежності, 21" at bounding box center [270, 140] width 61 height 15
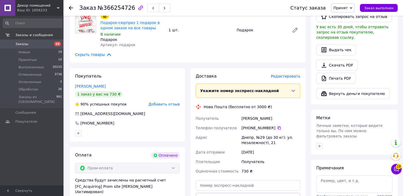
click at [251, 135] on div "Днепр, №29 (до 30 кг): ул. Незалежності, 21" at bounding box center [270, 140] width 61 height 15
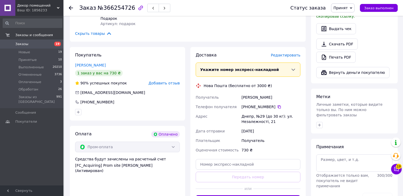
scroll to position [320, 0]
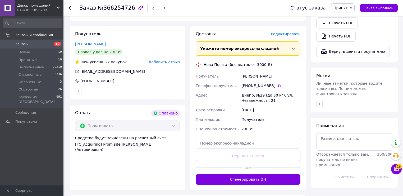
click at [244, 124] on div "730 ₴" at bounding box center [270, 129] width 61 height 10
click at [248, 124] on div "730 ₴" at bounding box center [270, 129] width 61 height 10
click at [346, 8] on span "Принят" at bounding box center [340, 8] width 14 height 4
click at [347, 42] on li "Обработан" at bounding box center [345, 42] width 28 height 8
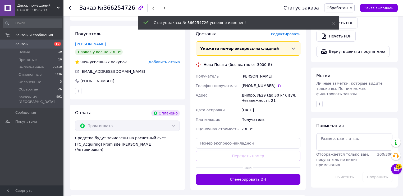
click at [253, 124] on div "730 ₴" at bounding box center [270, 129] width 61 height 10
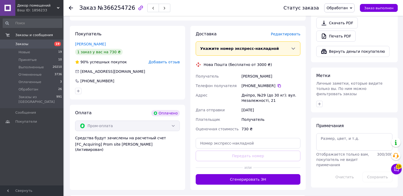
click at [306, 124] on div "Доставка Редактировать Укажите номер экспресс-накладной Обязательно введите ном…" at bounding box center [248, 108] width 120 height 164
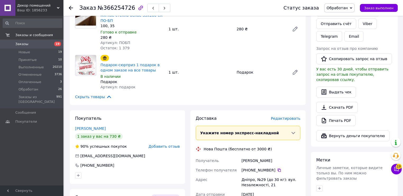
scroll to position [172, 0]
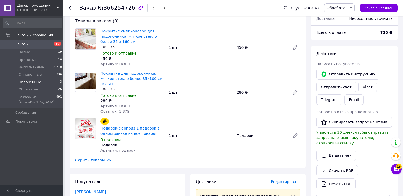
click at [26, 82] on span "Оплаченные" at bounding box center [29, 82] width 23 height 5
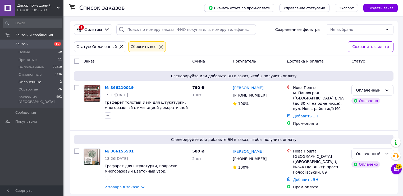
click at [68, 109] on div "Список заказов Скачать отчет по пром-оплате Управление статусами Экспорт Создат…" at bounding box center [233, 108] width 338 height 184
click at [117, 89] on link "№ 366210019" at bounding box center [119, 88] width 29 height 4
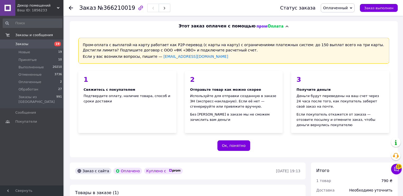
click at [153, 141] on div "Пром-оплата с выплатой на карту работает как P2P-перевод (с карты на карту) с о…" at bounding box center [234, 94] width 328 height 126
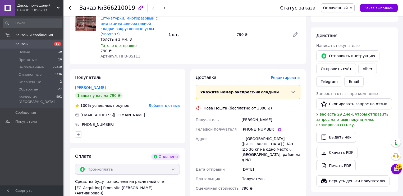
scroll to position [169, 0]
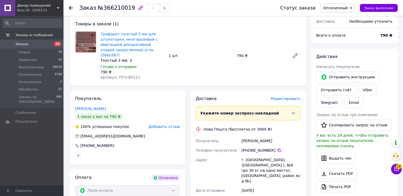
click at [346, 12] on span "Оплаченный" at bounding box center [337, 7] width 34 height 9
click at [334, 18] on li "Принят" at bounding box center [337, 19] width 33 height 8
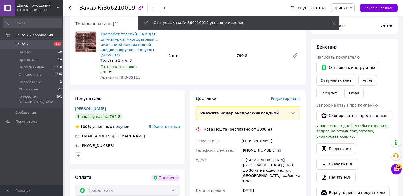
click at [308, 87] on div "Итого 1 товар 790 ₴ Всего к оплате 790 ₴ Действия Написать покупателю   Отправи…" at bounding box center [354, 170] width 92 height 352
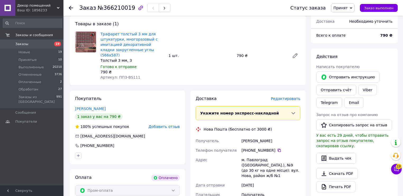
click at [308, 157] on div "Итого 1 товар 790 ₴ Доставка Необходимо уточнить Всего к оплате 790 ₴ Действия …" at bounding box center [354, 167] width 92 height 347
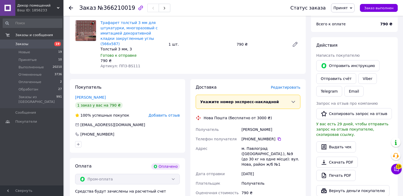
scroll to position [202, 0]
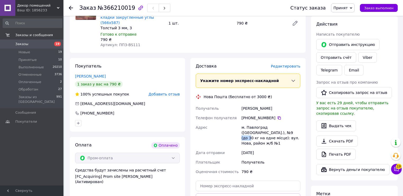
drag, startPoint x: 252, startPoint y: 127, endPoint x: 265, endPoint y: 129, distance: 13.9
click at [262, 127] on div "м. Павлоград ([GEOGRAPHIC_DATA].), №9 (до 30 кг на одне місце): вул. Нова, райо…" at bounding box center [270, 135] width 61 height 25
click at [266, 129] on div "м. Павлоград ([GEOGRAPHIC_DATA].), №9 (до 30 кг на одне місце): вул. Нова, райо…" at bounding box center [270, 135] width 61 height 25
click at [265, 124] on div "м. Павлоград ([GEOGRAPHIC_DATA].), №9 (до 30 кг на одне місце): вул. Нова, райо…" at bounding box center [270, 135] width 61 height 25
click at [187, 91] on div "Покупатель Паляница Юрий 1 заказ у вас на 790 ₴ 100% успешных покупок Добавить …" at bounding box center [127, 145] width 120 height 175
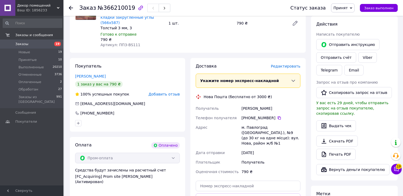
scroll to position [117, 0]
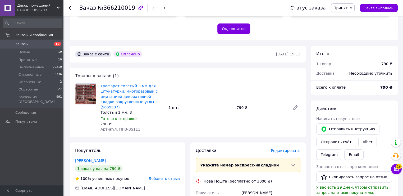
click at [348, 12] on span "Принят" at bounding box center [343, 7] width 24 height 9
click at [343, 41] on li "Обработан" at bounding box center [345, 42] width 28 height 8
click at [32, 82] on span "Оплаченные" at bounding box center [29, 82] width 23 height 5
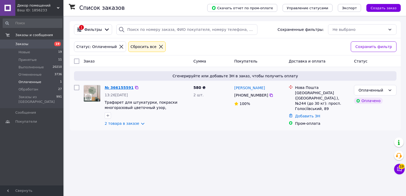
click at [120, 89] on link "№ 366155591" at bounding box center [119, 88] width 29 height 4
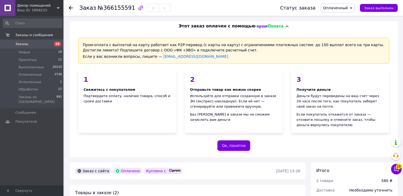
click at [296, 144] on div "Пром-оплата с выплатой на карту работает как P2P-перевод (с карты на карту) с о…" at bounding box center [234, 94] width 328 height 126
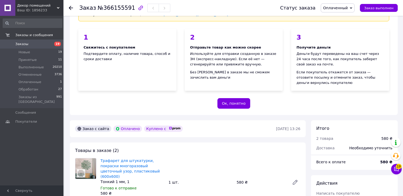
scroll to position [85, 0]
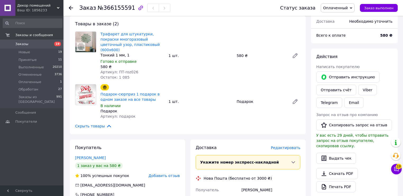
scroll to position [211, 0]
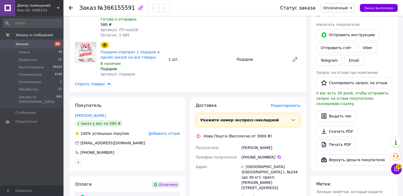
click at [307, 127] on div "Доставка Редактировать Укажите номер экспресс-накладной Обязательно введите ном…" at bounding box center [248, 187] width 120 height 180
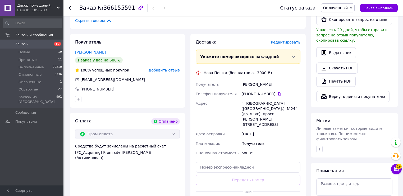
click at [308, 125] on div "Итого 2 товара 580 ₴ Доставка Необходимо уточнить Всего к оплате 580 ₴ Действия…" at bounding box center [354, 82] width 92 height 388
click at [308, 107] on div "Итого 2 товара 580 ₴ Доставка Необходимо уточнить Всего к оплате 580 ₴ Действия…" at bounding box center [354, 82] width 92 height 388
click at [279, 139] on div "Получатель" at bounding box center [270, 144] width 61 height 10
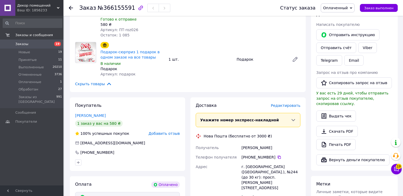
scroll to position [190, 0]
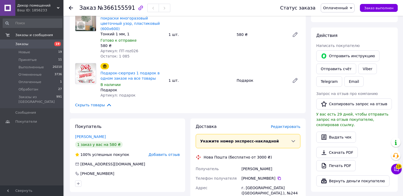
click at [249, 167] on div "Сергеева Наталья" at bounding box center [270, 169] width 61 height 10
click at [277, 177] on icon at bounding box center [278, 178] width 3 height 3
click at [260, 164] on div "Сергеева Наталья" at bounding box center [270, 169] width 61 height 10
drag, startPoint x: 267, startPoint y: 164, endPoint x: 235, endPoint y: 164, distance: 32.5
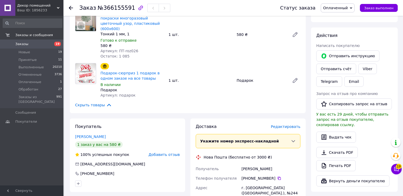
copy div "Получатель Сергеева Наталья"
click at [116, 10] on span "№366155591" at bounding box center [116, 8] width 38 height 6
copy span "366155591"
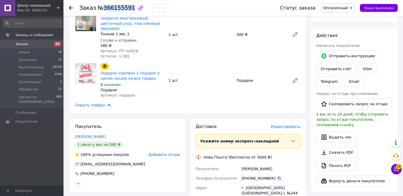
click at [215, 102] on div "Скрыть товары" at bounding box center [187, 105] width 225 height 6
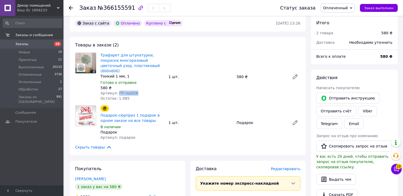
drag, startPoint x: 129, startPoint y: 87, endPoint x: 116, endPoint y: 86, distance: 12.7
click at [116, 91] on div "Артикул: ПТ-roz026" at bounding box center [132, 93] width 64 height 5
copy span "ПТ-roz026"
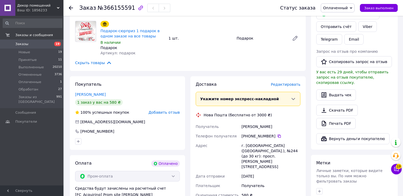
scroll to position [254, 0]
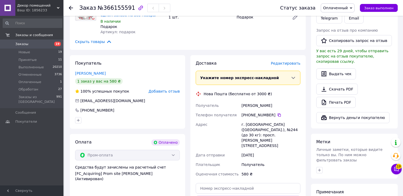
click at [263, 123] on div "г. Киев (Киевская обл.), №244 (до 30 кг): просп. Голосеевский, 89" at bounding box center [270, 135] width 61 height 31
drag, startPoint x: 244, startPoint y: 119, endPoint x: 299, endPoint y: 128, distance: 55.2
click at [299, 128] on div "г. Киев (Киевская обл.), №244 (до 30 кг): просп. Голосеевский, 89" at bounding box center [270, 135] width 61 height 31
copy div "г. Киев (Киевская обл.), №244 (до 30 кг): просп. Голосеевский, 89"
click at [343, 10] on span "Оплаченный" at bounding box center [335, 8] width 25 height 4
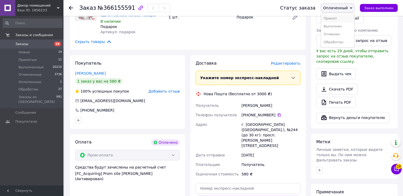
click at [342, 17] on li "Принят" at bounding box center [337, 19] width 33 height 8
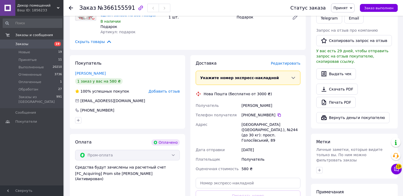
click at [311, 146] on div "Метки Личные заметки, которые видите только вы. По ним можно фильтровать заказы" at bounding box center [354, 156] width 87 height 45
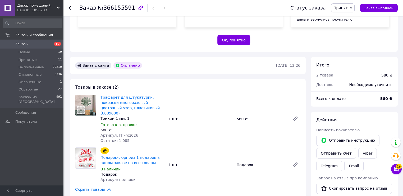
scroll to position [85, 0]
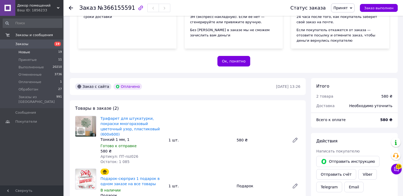
click at [27, 52] on span "Новые" at bounding box center [24, 52] width 12 height 5
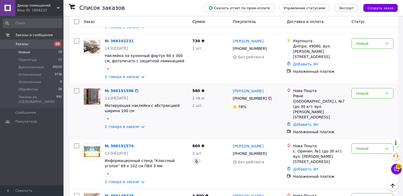
scroll to position [693, 0]
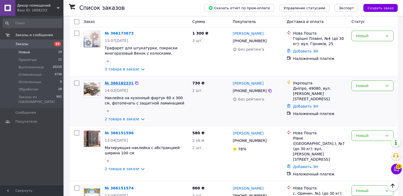
click at [115, 81] on link "№ 366162231" at bounding box center [119, 83] width 29 height 4
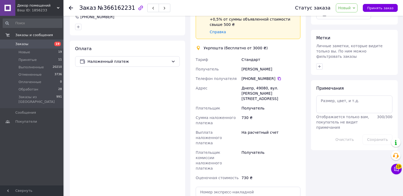
scroll to position [147, 0]
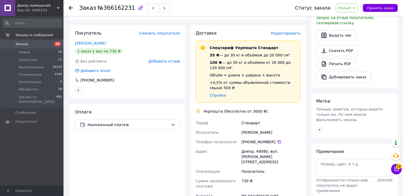
click at [308, 106] on div "Доставка Редактировать Спецтариф Укрпошта Стандарт 35 ₴ — до 30 кг и объёмом до…" at bounding box center [248, 163] width 120 height 277
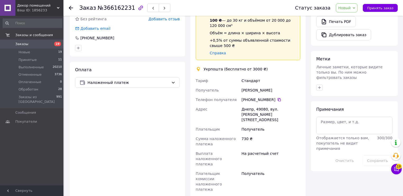
scroll to position [210, 0]
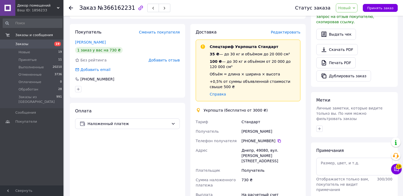
scroll to position [169, 0]
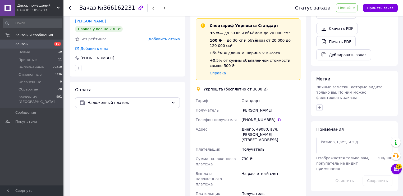
click at [306, 134] on div "Доставка Редактировать Спецтариф Укрпошта Стандарт 35 ₴ — до 30 кг и объёмом до…" at bounding box center [248, 141] width 120 height 277
click at [263, 137] on div "Днепр, 49080, вул. [PERSON_NAME][STREET_ADDRESS]" at bounding box center [270, 135] width 61 height 20
drag, startPoint x: 267, startPoint y: 135, endPoint x: 240, endPoint y: 130, distance: 27.5
click at [240, 130] on div "Днепр, 49080, вул. [PERSON_NAME][STREET_ADDRESS]" at bounding box center [270, 135] width 61 height 20
click at [258, 123] on div "[PHONE_NUMBER]" at bounding box center [270, 120] width 61 height 10
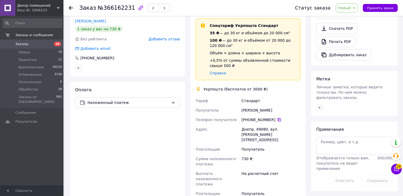
click at [277, 120] on icon at bounding box center [279, 120] width 4 height 4
click at [252, 129] on div "Днепр, 49080, вул. [PERSON_NAME][STREET_ADDRESS]" at bounding box center [270, 135] width 61 height 20
drag, startPoint x: 266, startPoint y: 111, endPoint x: 240, endPoint y: 111, distance: 25.4
click at [240, 111] on div "[PERSON_NAME]" at bounding box center [270, 111] width 61 height 10
copy div "[PERSON_NAME]"
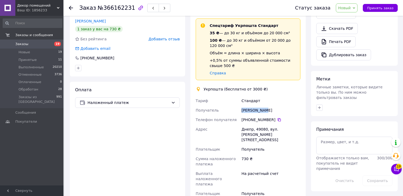
click at [259, 120] on div "[PHONE_NUMBER]" at bounding box center [270, 119] width 59 height 5
click at [349, 6] on span "Новый" at bounding box center [344, 8] width 13 height 4
click at [350, 14] on ul "Принят Выполнен Отменен Оплаченный Обработан" at bounding box center [350, 34] width 29 height 43
click at [352, 11] on span "Новый" at bounding box center [347, 7] width 22 height 9
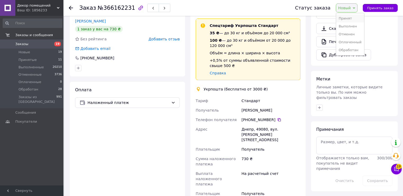
click at [350, 16] on li "Принят" at bounding box center [350, 19] width 28 height 8
click at [250, 105] on div "Стандарт" at bounding box center [270, 101] width 61 height 10
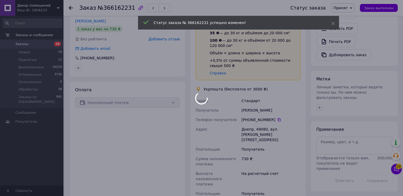
click at [258, 135] on div at bounding box center [201, 98] width 403 height 196
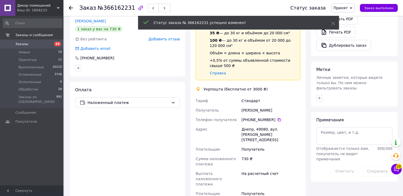
drag, startPoint x: 257, startPoint y: 134, endPoint x: 242, endPoint y: 130, distance: 16.2
click at [242, 130] on div "Днепр, 49080, вул. [PERSON_NAME][STREET_ADDRESS]" at bounding box center [270, 135] width 61 height 20
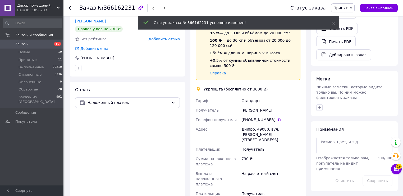
click at [245, 130] on div "Дніпро, 49080, вул. [PERSON_NAME][STREET_ADDRESS]" at bounding box center [270, 135] width 61 height 20
click at [264, 134] on div "Дніпро, 49080, вул. [PERSON_NAME][STREET_ADDRESS]" at bounding box center [270, 135] width 61 height 20
click at [274, 136] on div "Дніпро, 49080, вул. [PERSON_NAME][STREET_ADDRESS]" at bounding box center [270, 135] width 61 height 20
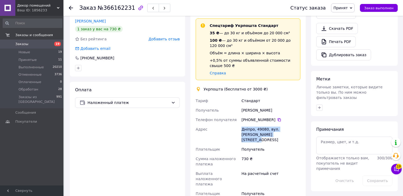
drag, startPoint x: 268, startPoint y: 135, endPoint x: 240, endPoint y: 129, distance: 28.3
click at [240, 129] on div "Дніпро, 49080, вул. [PERSON_NAME][STREET_ADDRESS]" at bounding box center [270, 135] width 61 height 20
copy div "Дніпро, 49080, вул. [PERSON_NAME][STREET_ADDRESS]"
click at [211, 89] on div "Укрпошта (бесплатно от 3000 ₴)" at bounding box center [235, 89] width 67 height 5
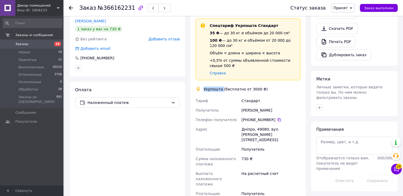
copy div "Укрпошта"
click at [97, 8] on span "№366162231" at bounding box center [116, 8] width 38 height 6
click at [107, 9] on span "№366162231" at bounding box center [116, 8] width 38 height 6
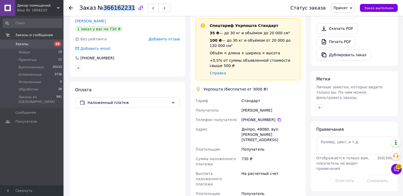
copy span "366162231"
click at [277, 110] on div "[PERSON_NAME]" at bounding box center [270, 111] width 61 height 10
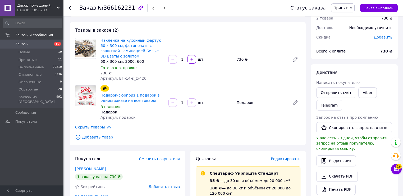
scroll to position [0, 0]
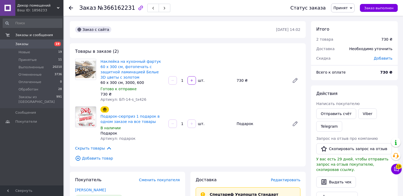
click at [133, 103] on div "Наклейка на кухонный фартук 60 х 300 см, фотопечать с защитной ламинацией Белые…" at bounding box center [132, 80] width 68 height 45
drag, startPoint x: 139, startPoint y: 101, endPoint x: 118, endPoint y: 99, distance: 20.7
click at [116, 99] on div "Артикул: БП-14-s_tx426" at bounding box center [132, 99] width 64 height 5
copy span "БП-14-s_tx426"
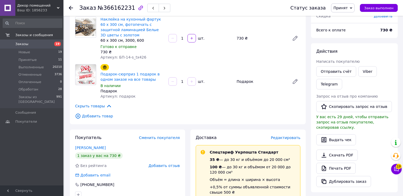
scroll to position [63, 0]
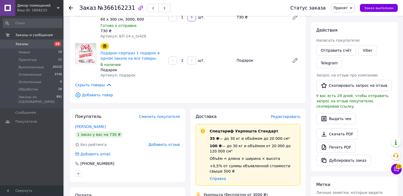
click at [313, 167] on div "Итого 2 товара 730 ₴ Доставка Необходимо уточнить Скидка [PERSON_NAME] Всего к …" at bounding box center [354, 127] width 87 height 339
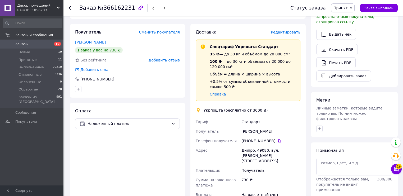
click at [306, 156] on div "Доставка Редактировать Спецтариф Укрпошта Стандарт 35 ₴ — до 30 кг и объёмом до…" at bounding box center [248, 162] width 120 height 277
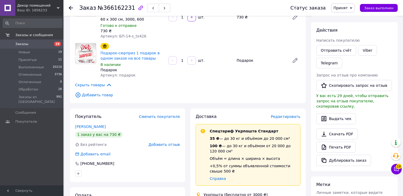
scroll to position [0, 0]
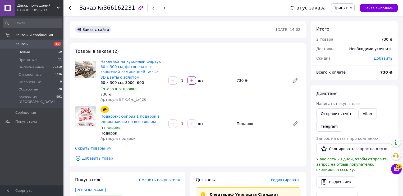
click at [25, 53] on span "Новые" at bounding box center [24, 52] width 12 height 5
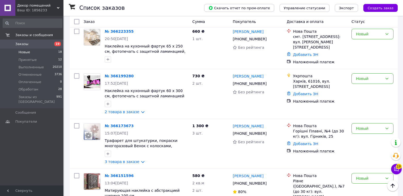
scroll to position [579, 0]
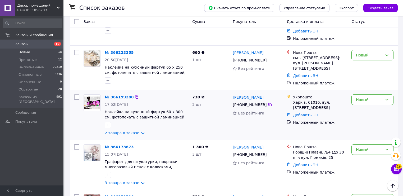
click at [121, 95] on link "№ 366199280" at bounding box center [119, 97] width 29 height 4
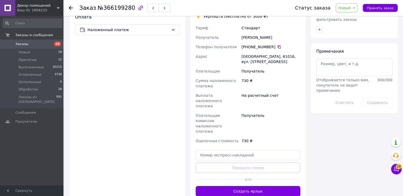
scroll to position [268, 0]
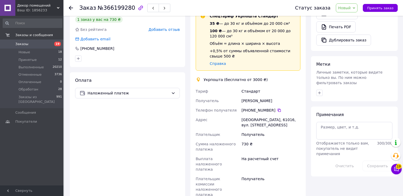
click at [287, 139] on div "730 ₴" at bounding box center [270, 146] width 61 height 15
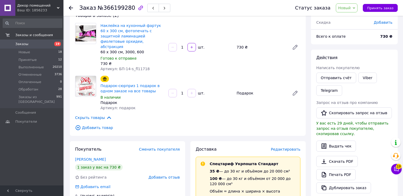
scroll to position [0, 0]
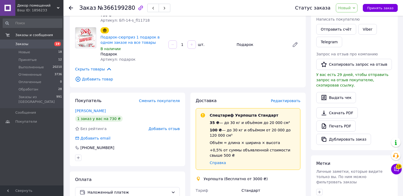
click at [210, 176] on div "Укрпошта (бесплатно от 3000 ₴)" at bounding box center [235, 178] width 67 height 5
copy div "Укрпошта"
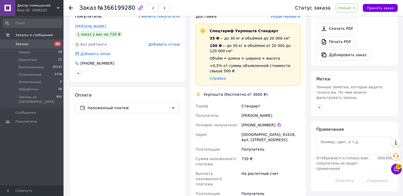
click at [259, 134] on div "[GEOGRAPHIC_DATA], 61016, вул. [STREET_ADDRESS]" at bounding box center [270, 137] width 61 height 15
drag, startPoint x: 242, startPoint y: 130, endPoint x: 305, endPoint y: 130, distance: 63.4
click at [305, 130] on div "Доставка Редактировать Спецтариф Укрпошта Стандарт 35 ₴ — до 30 кг и объёмом до…" at bounding box center [248, 144] width 120 height 272
copy div "[GEOGRAPHIC_DATA], 61016, вул. [STREET_ADDRESS]"
click at [299, 111] on div "[PERSON_NAME]" at bounding box center [270, 116] width 61 height 10
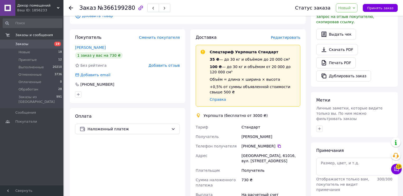
scroll to position [106, 0]
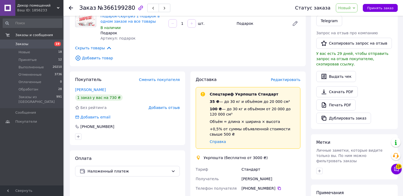
click at [350, 7] on span "Новый" at bounding box center [344, 8] width 13 height 4
click at [345, 19] on li "Принят" at bounding box center [350, 19] width 28 height 8
click at [285, 165] on div "Стандарт" at bounding box center [270, 170] width 61 height 10
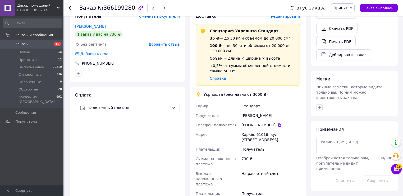
scroll to position [190, 0]
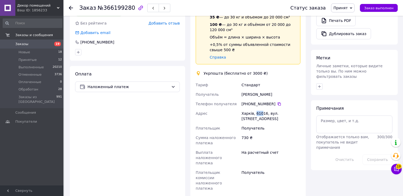
drag, startPoint x: 254, startPoint y: 108, endPoint x: 260, endPoint y: 109, distance: 5.6
click at [260, 109] on div "Харків, 61016, вул. [STREET_ADDRESS]" at bounding box center [270, 116] width 61 height 15
click at [260, 110] on div "Харків, 61016, вул. [STREET_ADDRESS]" at bounding box center [270, 116] width 61 height 15
click at [268, 109] on div "Харків, 61016, вул. [STREET_ADDRESS]" at bounding box center [270, 116] width 61 height 15
click at [284, 110] on div "Харків, 61016, вул. [STREET_ADDRESS]" at bounding box center [270, 116] width 61 height 15
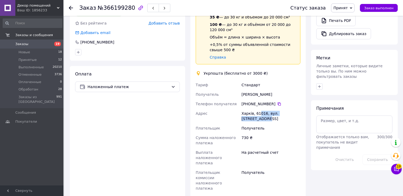
drag, startPoint x: 296, startPoint y: 109, endPoint x: 258, endPoint y: 106, distance: 37.9
click at [258, 109] on div "Харків, 61016, вул. [STREET_ADDRESS]" at bounding box center [270, 116] width 61 height 15
click at [248, 92] on div "[PERSON_NAME]" at bounding box center [270, 95] width 61 height 10
click at [242, 90] on div "[PERSON_NAME]" at bounding box center [270, 95] width 61 height 10
click at [274, 90] on div "[PERSON_NAME]" at bounding box center [270, 95] width 61 height 10
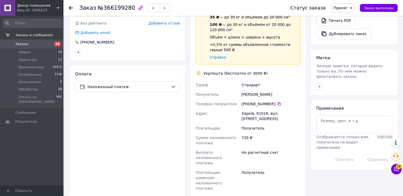
click at [273, 90] on div "[PERSON_NAME]" at bounding box center [270, 95] width 61 height 10
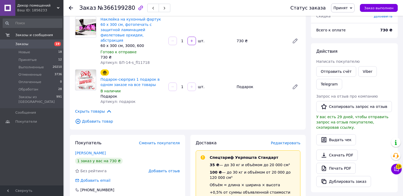
scroll to position [0, 0]
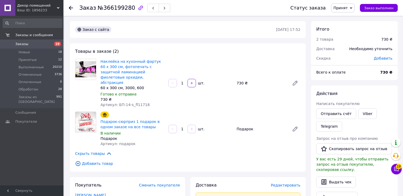
click at [138, 67] on link "Наклейка на кухонный фартук 60 х 300 см, фотопечать с защитной ламинацией фиоле…" at bounding box center [130, 71] width 60 height 25
click at [249, 143] on div "Товары в заказе (2) Наклейка на кухонный фартук 60 х 300 см, фотопечать с защит…" at bounding box center [188, 107] width 236 height 129
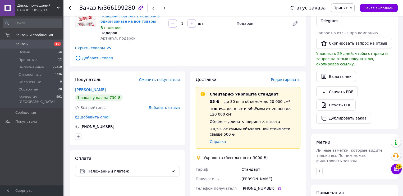
scroll to position [148, 0]
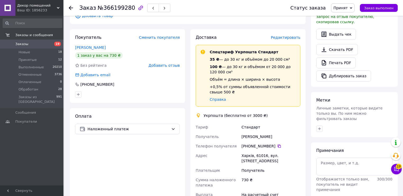
click at [247, 151] on div "Харків, 61016, вул. [STREET_ADDRESS]" at bounding box center [270, 158] width 61 height 15
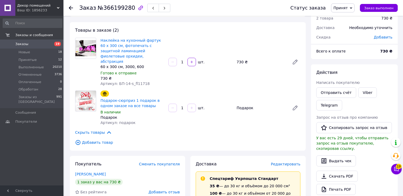
scroll to position [0, 0]
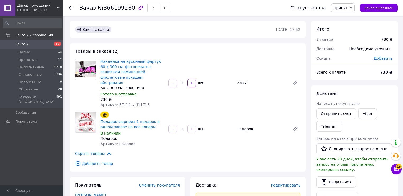
click at [347, 8] on span "Принят" at bounding box center [340, 8] width 14 height 4
click at [347, 41] on li "Обработан" at bounding box center [345, 42] width 28 height 8
click at [229, 166] on div "Товары в заказе (2) Наклейка на кухонный фартук 60 х 300 см, фотопечать с защит…" at bounding box center [188, 107] width 236 height 129
click at [134, 103] on div "Наклейка на кухонный фартук 60 х 300 см, фотопечать с защитной ламинацией фиоле…" at bounding box center [132, 83] width 68 height 51
drag, startPoint x: 143, startPoint y: 101, endPoint x: 128, endPoint y: 102, distance: 15.1
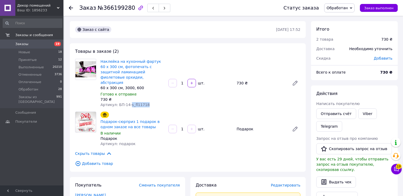
click at [128, 102] on div "Артикул: БП-14-s_fl11718" at bounding box center [132, 104] width 64 height 5
copy span "s_fl11718"
click at [26, 53] on span "Новые" at bounding box center [24, 52] width 12 height 5
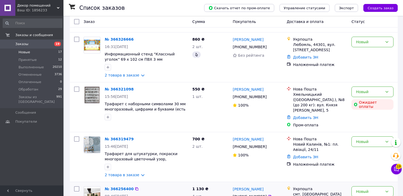
scroll to position [127, 0]
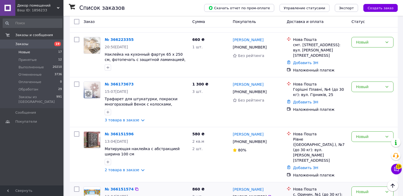
scroll to position [508, 0]
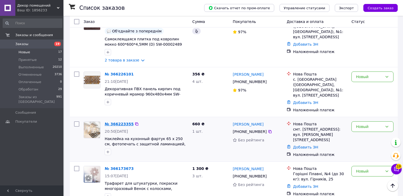
click at [120, 122] on link "№ 366223355" at bounding box center [119, 124] width 29 height 4
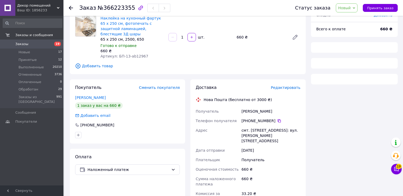
scroll to position [158, 0]
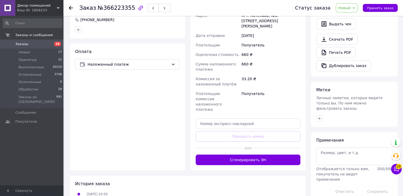
click at [186, 148] on div "Покупатель Сменить покупателя [PERSON_NAME] 1 заказ у вас на 660 ₴ Без рейтинга…" at bounding box center [127, 68] width 120 height 206
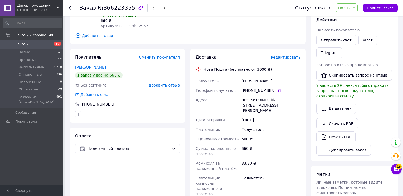
scroll to position [0, 0]
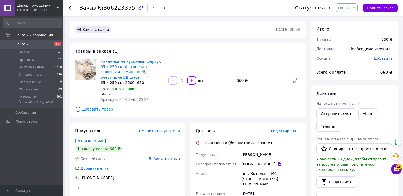
click at [347, 10] on span "Новый" at bounding box center [344, 8] width 13 height 4
click at [345, 19] on li "Принят" at bounding box center [350, 19] width 28 height 8
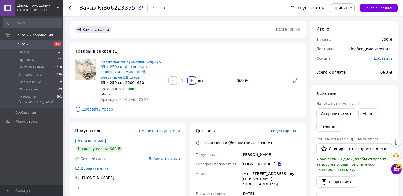
scroll to position [63, 0]
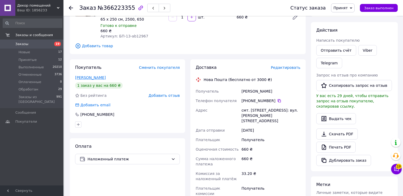
click at [82, 76] on link "[PERSON_NAME]" at bounding box center [90, 78] width 31 height 4
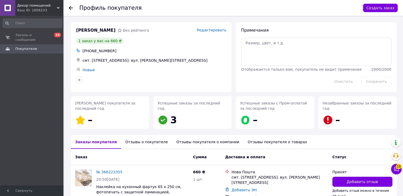
click at [132, 142] on div "Отзывы о покупателе" at bounding box center [146, 142] width 51 height 14
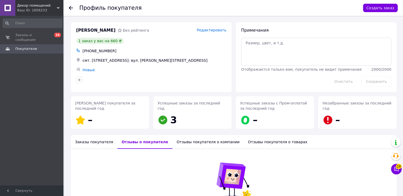
scroll to position [68, 0]
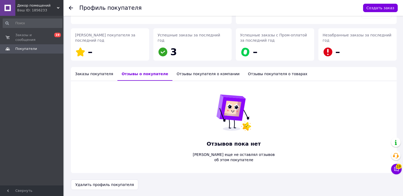
click at [72, 7] on use at bounding box center [71, 8] width 4 height 4
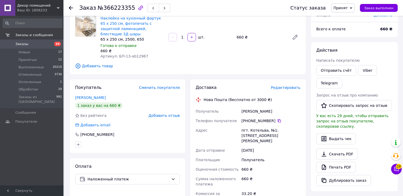
scroll to position [45, 0]
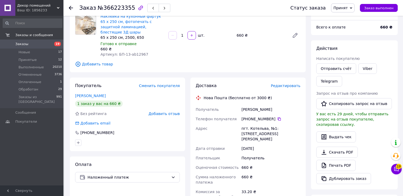
click at [189, 116] on div "Доставка Редактировать Нова Пошта (бесплатно от 3000 ₴) Получатель [PERSON_NAME…" at bounding box center [248, 181] width 120 height 206
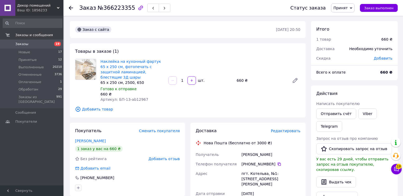
scroll to position [21, 0]
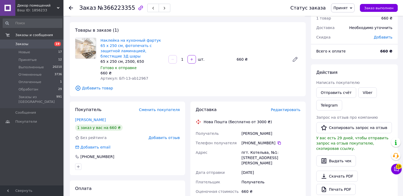
click at [255, 130] on div "[PERSON_NAME]" at bounding box center [270, 134] width 61 height 10
click at [344, 7] on span "Принят" at bounding box center [340, 8] width 14 height 4
click at [343, 43] on li "Обработан" at bounding box center [345, 42] width 28 height 8
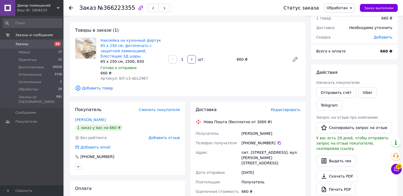
click at [239, 95] on div "Заказ с сайта [DATE] 20:50 Товары в заказе (1) Наклейка на кухонный фартук 65 х…" at bounding box center [187, 185] width 241 height 370
click at [33, 53] on li "Новые 17" at bounding box center [32, 52] width 65 height 7
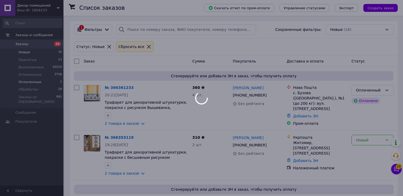
click at [36, 84] on span "Оплаченные" at bounding box center [29, 82] width 23 height 5
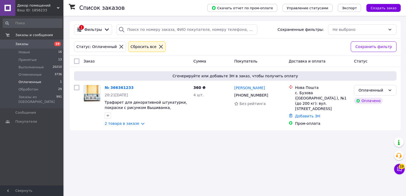
click at [36, 82] on span "Оплаченные" at bounding box center [29, 82] width 23 height 5
click at [23, 52] on span "Новые" at bounding box center [24, 52] width 12 height 5
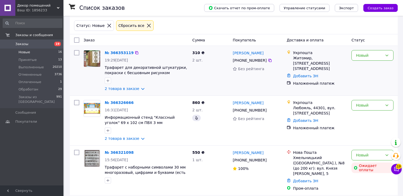
scroll to position [42, 0]
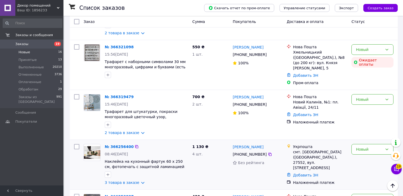
scroll to position [169, 0]
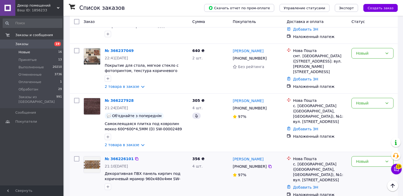
scroll to position [380, 0]
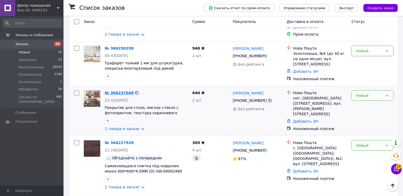
click at [118, 91] on link "№ 366237049" at bounding box center [119, 93] width 29 height 4
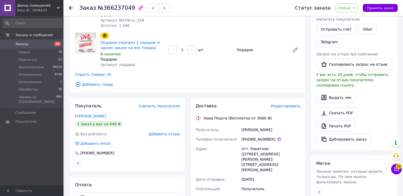
scroll to position [21, 0]
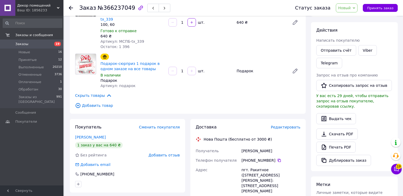
scroll to position [85, 0]
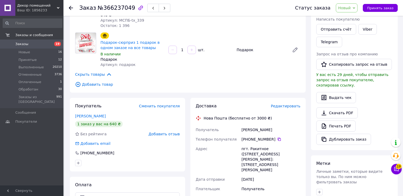
click at [308, 158] on div "Итого 2 товара 640 ₴ Доставка Необходимо уточнить Скидка [PERSON_NAME] Всего к …" at bounding box center [354, 144] width 92 height 415
click at [309, 158] on div "Итого 2 товара 640 ₴ Доставка Необходимо уточнить Скидка [PERSON_NAME] Всего к …" at bounding box center [354, 144] width 92 height 415
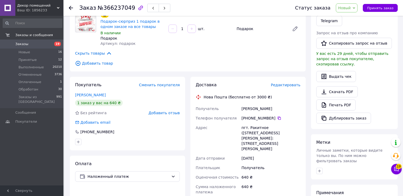
click at [351, 10] on span "Новый" at bounding box center [344, 8] width 13 height 4
click at [353, 18] on li "Принят" at bounding box center [350, 19] width 28 height 8
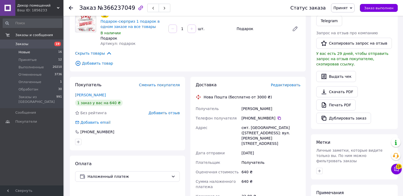
click at [25, 53] on span "Новые" at bounding box center [24, 52] width 12 height 5
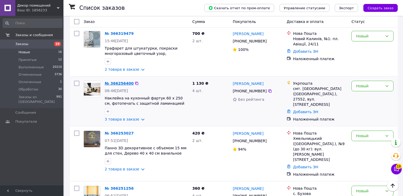
click at [119, 81] on link "№ 366256400" at bounding box center [119, 83] width 29 height 4
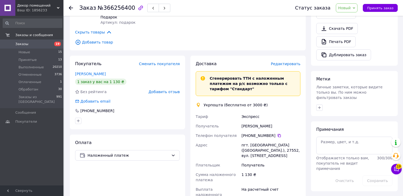
scroll to position [127, 0]
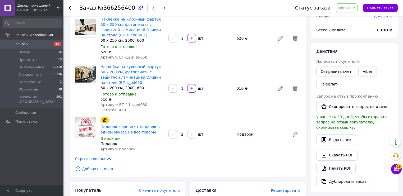
scroll to position [0, 0]
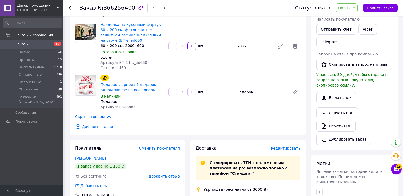
scroll to position [169, 0]
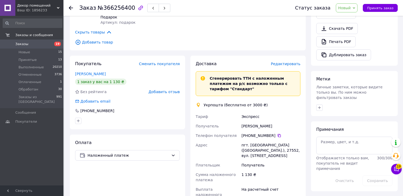
click at [308, 164] on div "Итого 3 товара 1 130 ₴ Доставка Необходимо уточнить Скидка Добавить Всего к опл…" at bounding box center [354, 92] width 92 height 481
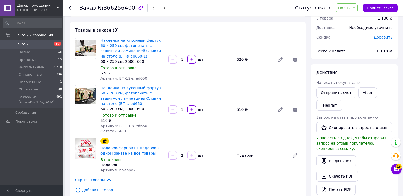
scroll to position [0, 0]
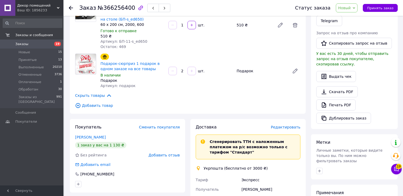
scroll to position [148, 0]
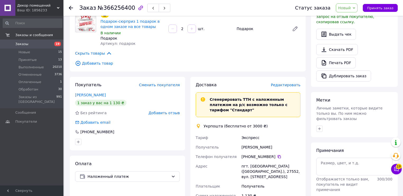
click at [309, 142] on div "Итого 3 товара 1 130 ₴ Доставка Необходимо уточнить Скидка Добавить Всего к опл…" at bounding box center [354, 113] width 92 height 481
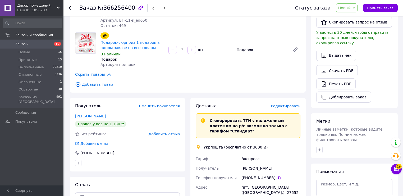
scroll to position [106, 0]
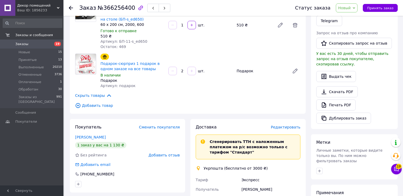
click at [309, 138] on div "Итого 3 товара 1 130 ₴ Доставка Необходимо уточнить Скидка Добавить Всего к опл…" at bounding box center [354, 155] width 92 height 481
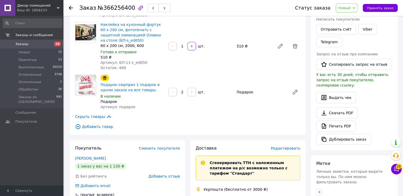
scroll to position [21, 0]
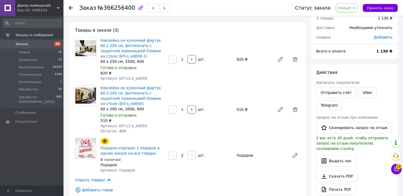
click at [349, 11] on span "Новый" at bounding box center [347, 7] width 22 height 9
click at [347, 18] on li "Принят" at bounding box center [350, 19] width 28 height 8
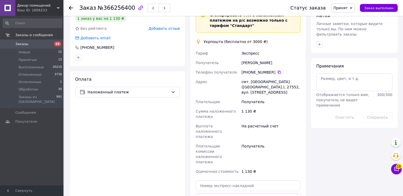
scroll to position [190, 0]
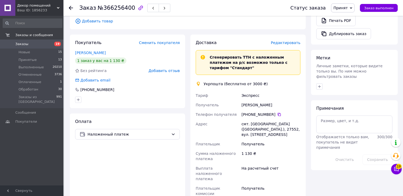
click at [210, 81] on div "Укрпошта (бесплатно от 3000 ₴)" at bounding box center [235, 83] width 67 height 5
click at [209, 81] on div "Укрпошта (бесплатно от 3000 ₴)" at bounding box center [235, 83] width 67 height 5
copy div "Укрпошта"
click at [261, 139] on div "Получатель" at bounding box center [270, 144] width 61 height 10
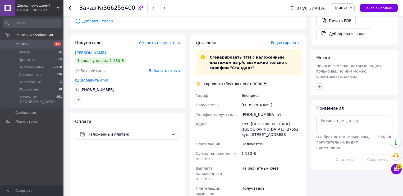
click at [243, 119] on div "смт. [GEOGRAPHIC_DATA] ([GEOGRAPHIC_DATA].), 27552, вул. [STREET_ADDRESS]" at bounding box center [270, 129] width 61 height 20
drag, startPoint x: 242, startPoint y: 119, endPoint x: 295, endPoint y: 123, distance: 53.7
click at [295, 123] on div "смт. [GEOGRAPHIC_DATA] ([GEOGRAPHIC_DATA].), 27552, вул. [STREET_ADDRESS]" at bounding box center [270, 129] width 61 height 20
copy div "смт. [GEOGRAPHIC_DATA] ([GEOGRAPHIC_DATA].), 27552, вул. [STREET_ADDRESS]"
click at [306, 167] on div "Доставка Редактировать Сгенерировать ТТН с наложенным платежом на р/с возможно …" at bounding box center [248, 155] width 120 height 240
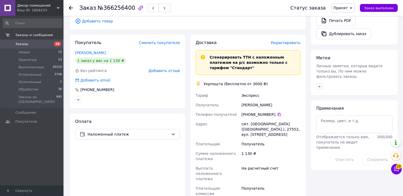
click at [307, 142] on div "Доставка Редактировать Сгенерировать ТТН с наложенным платежом на р/с возможно …" at bounding box center [248, 155] width 120 height 240
click at [309, 145] on div "Итого 3 товара 1 130 ₴ Доставка Необходимо уточнить Скидка Добавить Всего к опл…" at bounding box center [354, 71] width 92 height 481
click at [309, 143] on div "Итого 3 товара 1 130 ₴ Доставка Необходимо уточнить Скидка Добавить Всего к опл…" at bounding box center [354, 71] width 92 height 481
click at [309, 160] on div "Итого 3 товара 1 130 ₴ Доставка Необходимо уточнить Скидка Добавить Всего к опл…" at bounding box center [354, 71] width 92 height 481
click at [306, 164] on div "Доставка Редактировать Сгенерировать ТТН с наложенным платежом на р/с возможно …" at bounding box center [248, 155] width 120 height 240
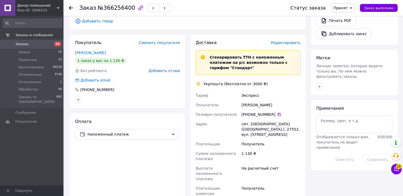
click at [310, 162] on div "Итого 3 товара 1 130 ₴ Доставка Необходимо уточнить Скидка Добавить Всего к опл…" at bounding box center [354, 71] width 92 height 481
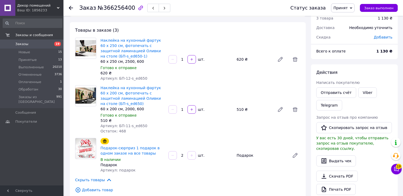
scroll to position [0, 0]
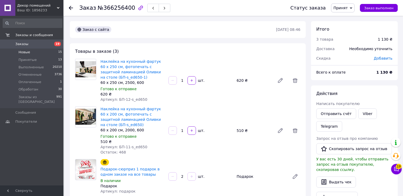
click at [26, 53] on span "Новые" at bounding box center [24, 52] width 12 height 5
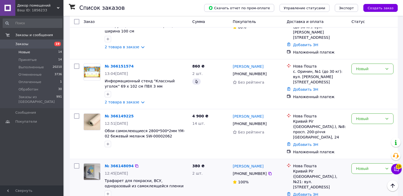
scroll to position [575, 0]
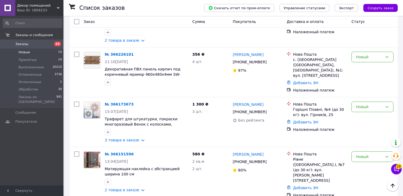
scroll to position [406, 0]
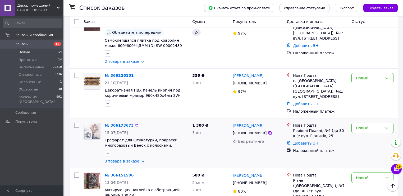
click at [119, 123] on link "№ 366173673" at bounding box center [119, 125] width 29 height 4
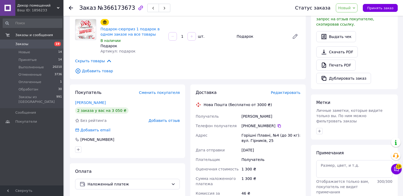
scroll to position [255, 0]
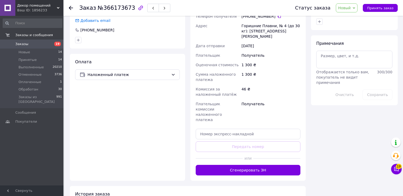
click at [188, 136] on div "Доставка Редактировать Нова Пошта (бесплатно от 3000 ₴) Получатель [PERSON_NAME…" at bounding box center [248, 78] width 120 height 206
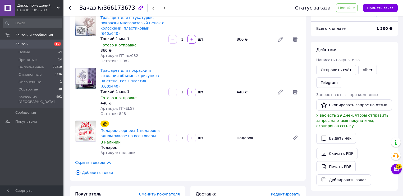
scroll to position [23, 0]
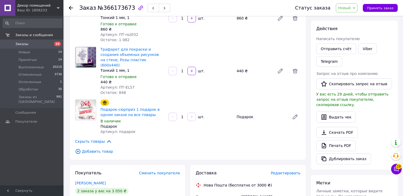
scroll to position [128, 0]
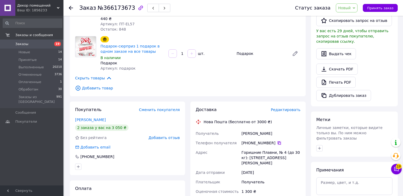
click at [277, 142] on icon at bounding box center [278, 143] width 3 height 3
click at [263, 148] on div "Горишние Плавни, № 4 (до 30 кг): [STREET_ADDRESS][PERSON_NAME]" at bounding box center [270, 158] width 61 height 20
click at [254, 129] on div "[PERSON_NAME]" at bounding box center [270, 134] width 61 height 10
drag, startPoint x: 275, startPoint y: 124, endPoint x: 232, endPoint y: 125, distance: 42.8
click at [232, 129] on div "Получатель [PERSON_NAME] Телефон получателя [PHONE_NUMBER]   Адрес Горишние Пла…" at bounding box center [247, 190] width 107 height 123
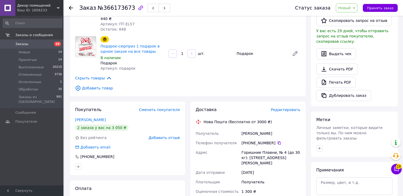
click at [114, 9] on span "№366173673" at bounding box center [116, 8] width 38 height 6
click at [229, 90] on div "Заказ с сайта [DATE] 15:07 Товары в заказе (3) Трафарет для штукатурки, покраск…" at bounding box center [187, 119] width 241 height 452
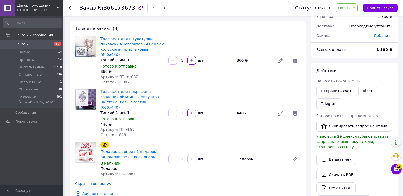
scroll to position [2, 0]
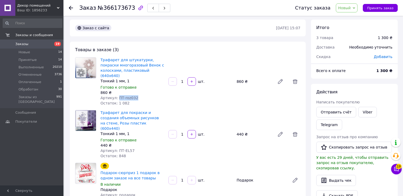
drag, startPoint x: 131, startPoint y: 93, endPoint x: 116, endPoint y: 93, distance: 14.8
click at [116, 95] on div "Артикул: ПТ-roz032" at bounding box center [132, 97] width 64 height 5
click at [126, 143] on div "440 ₴" at bounding box center [132, 145] width 64 height 5
drag, startPoint x: 131, startPoint y: 141, endPoint x: 116, endPoint y: 142, distance: 15.1
click at [116, 148] on div "Артикул: ПТ-EL57" at bounding box center [132, 150] width 64 height 5
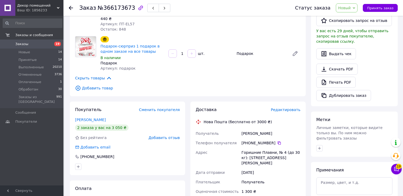
scroll to position [150, 0]
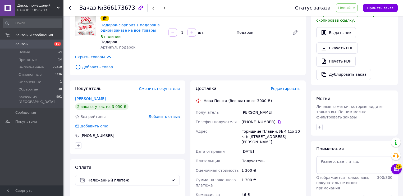
click at [345, 5] on span "Новый" at bounding box center [347, 7] width 22 height 9
click at [346, 17] on li "Принят" at bounding box center [350, 19] width 28 height 8
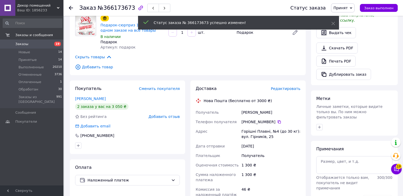
click at [310, 157] on div "Итого 3 товара 1 300 ₴ Доставка Необходимо уточнить Скидка Добавить Всего к опл…" at bounding box center [354, 101] width 92 height 459
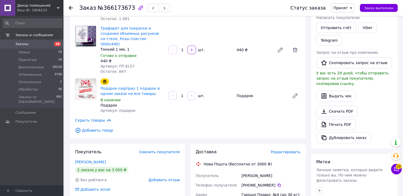
scroll to position [65, 0]
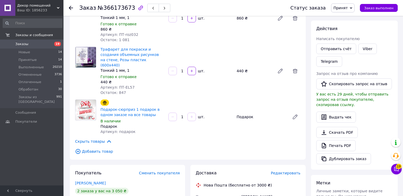
click at [310, 155] on div "Итого 3 товара 1 300 ₴ Доставка Необходимо уточнить Скидка Добавить Всего к опл…" at bounding box center [354, 185] width 92 height 459
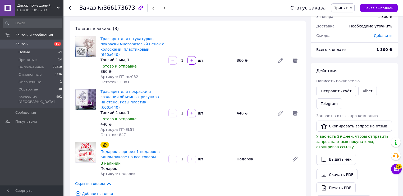
click at [21, 53] on span "Новые" at bounding box center [24, 52] width 12 height 5
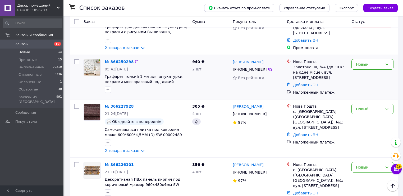
scroll to position [275, 0]
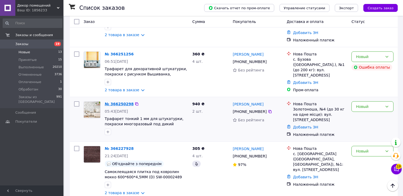
click at [120, 102] on link "№ 366250298" at bounding box center [119, 104] width 29 height 4
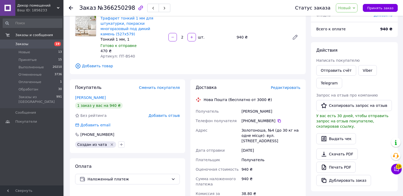
scroll to position [158, 0]
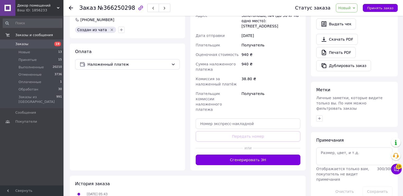
click at [260, 176] on div "История заказа [DATE] 05:43 Статус изменен: Новый" at bounding box center [188, 191] width 236 height 31
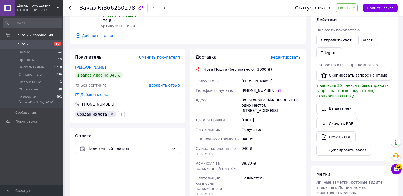
click at [298, 146] on div "940 ₴" at bounding box center [270, 151] width 61 height 15
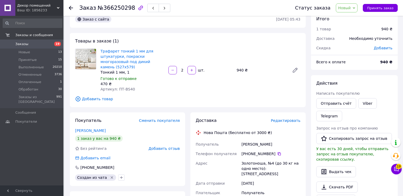
click at [349, 7] on span "Новый" at bounding box center [344, 8] width 13 height 4
click at [349, 19] on li "Принят" at bounding box center [350, 19] width 28 height 8
click at [303, 105] on div "Заказ с сайта [DATE] 05:43 Товары в заказе (1) Трафарет тонкий 1 мм для штукату…" at bounding box center [187, 189] width 241 height 357
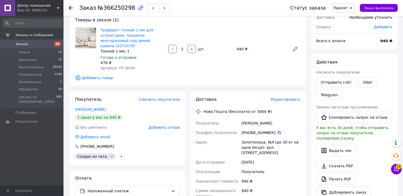
scroll to position [53, 0]
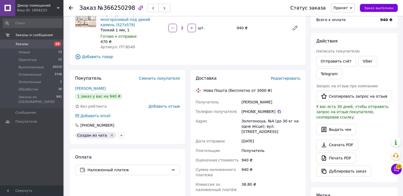
click at [308, 131] on div "Доставка Редактировать Нова Пошта (бесплатно от 3000 ₴) Получатель [PERSON_NAME…" at bounding box center [248, 173] width 120 height 206
click at [306, 132] on div "Доставка Редактировать Нова Пошта (бесплатно от 3000 ₴) Получатель [PERSON_NAME…" at bounding box center [248, 173] width 120 height 206
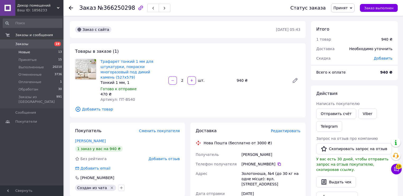
click at [29, 54] on span "Новые" at bounding box center [24, 52] width 12 height 5
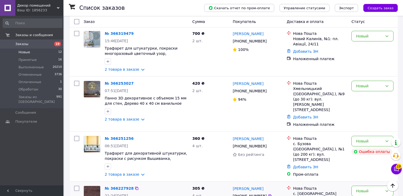
scroll to position [232, 0]
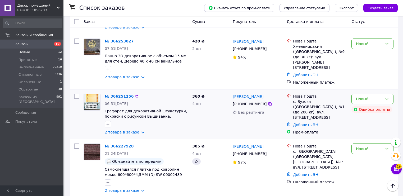
click at [118, 94] on link "№ 366251256" at bounding box center [119, 96] width 29 height 4
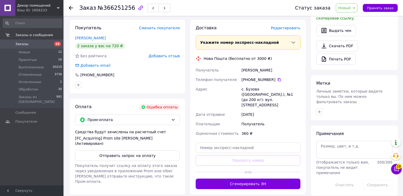
scroll to position [208, 0]
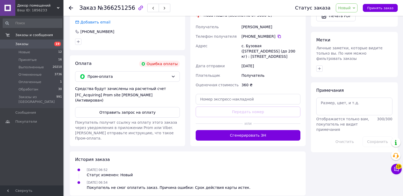
click at [308, 147] on div "Итого 2 товара 360 ₴ Доставка Необходимо уточнить Скидка Добавить Всего к оплат…" at bounding box center [354, 4] width 92 height 383
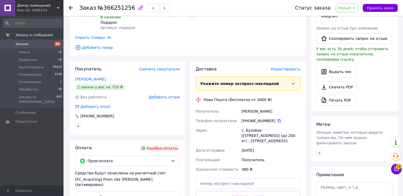
scroll to position [103, 0]
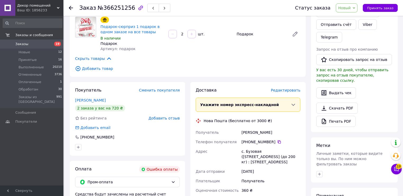
click at [311, 126] on div "Итого 2 товара 360 ₴ Доставка Необходимо уточнить Скидка Добавить Всего к оплат…" at bounding box center [354, 88] width 87 height 339
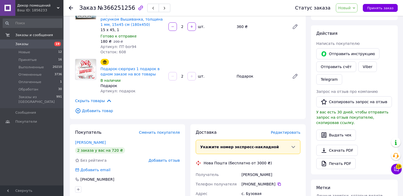
scroll to position [0, 0]
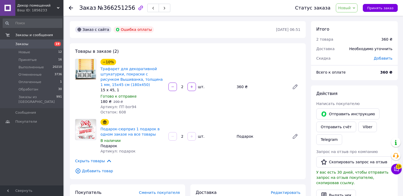
click at [311, 157] on div "Действия Написать покупателю   Отправить инструкцию Отправить счёт Viber Telegr…" at bounding box center [354, 160] width 87 height 149
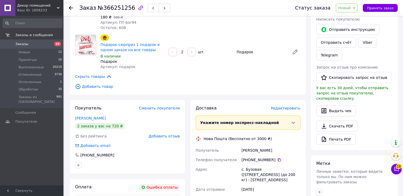
scroll to position [106, 0]
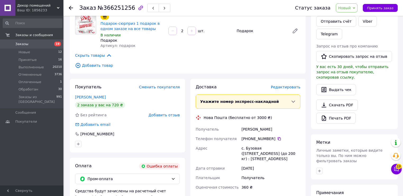
click at [309, 161] on div "Итого 2 товара 360 ₴ Доставка Необходимо уточнить Скидка Добавить Всего к оплат…" at bounding box center [354, 106] width 92 height 383
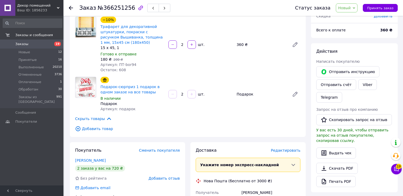
scroll to position [0, 0]
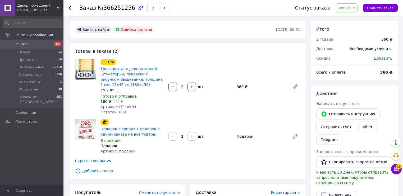
click at [347, 8] on span "Новый" at bounding box center [344, 8] width 13 height 4
click at [351, 18] on li "Принят" at bounding box center [350, 19] width 28 height 8
click at [22, 52] on span "Новые" at bounding box center [24, 52] width 12 height 5
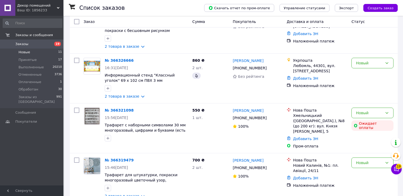
scroll to position [106, 0]
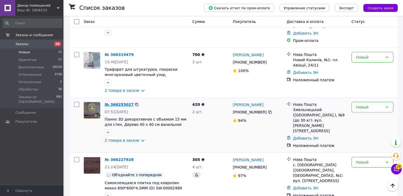
click at [114, 103] on link "№ 366253027" at bounding box center [119, 105] width 29 height 4
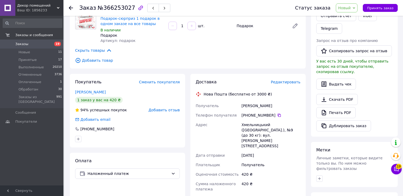
scroll to position [169, 0]
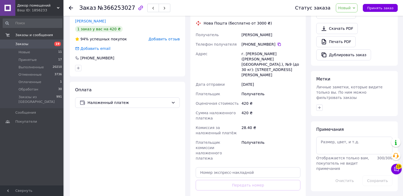
click at [285, 108] on div "420 ₴" at bounding box center [270, 115] width 61 height 15
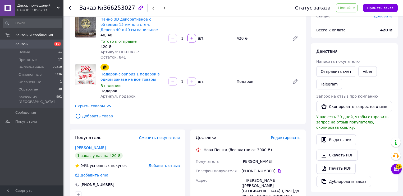
scroll to position [21, 0]
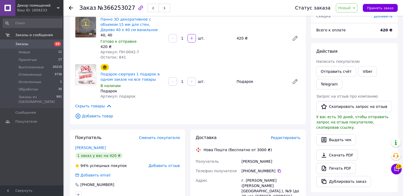
scroll to position [63, 0]
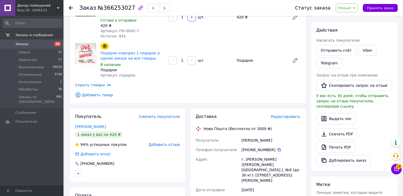
click at [350, 9] on span "Новый" at bounding box center [344, 8] width 13 height 4
click at [347, 17] on li "Принят" at bounding box center [350, 19] width 28 height 8
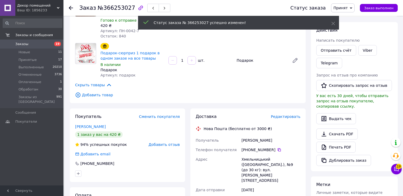
click at [308, 165] on div "Итого 2 товара 420 ₴ Доставка Необходимо уточнить Скидка [PERSON_NAME] Всего к …" at bounding box center [354, 166] width 92 height 417
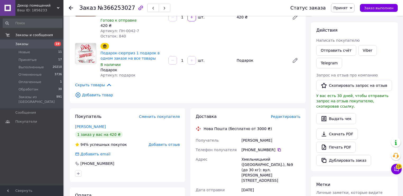
scroll to position [42, 0]
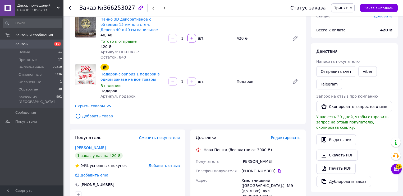
click at [129, 34] on div "40, 40" at bounding box center [132, 34] width 64 height 5
drag, startPoint x: 123, startPoint y: 31, endPoint x: 101, endPoint y: 30, distance: 22.0
click at [101, 30] on span "Панно 3D декоративное с объемом 15 мм для стен, Дерево 40 х 40 см ванильное" at bounding box center [132, 25] width 64 height 16
click at [91, 149] on link "[PERSON_NAME]" at bounding box center [90, 148] width 31 height 4
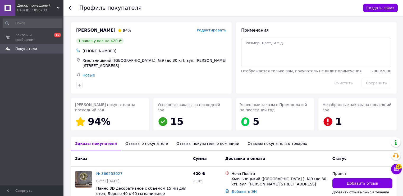
click at [130, 142] on div "Отзывы о покупателе" at bounding box center [146, 144] width 51 height 14
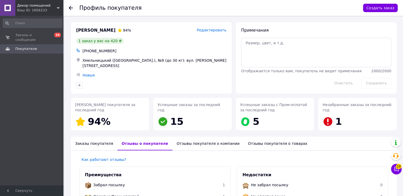
click at [203, 141] on div "Отзывы покупателя о компании" at bounding box center [207, 144] width 71 height 14
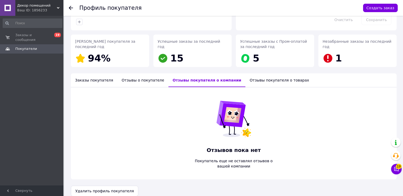
click at [133, 81] on div "Отзывы о покупателе" at bounding box center [142, 80] width 51 height 14
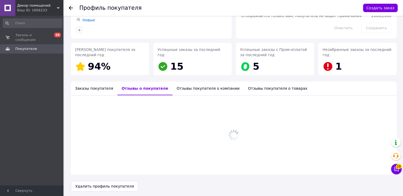
scroll to position [110, 0]
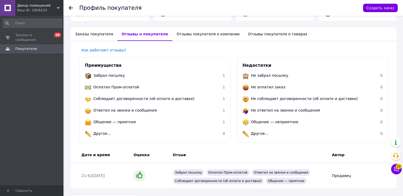
click at [90, 89] on img at bounding box center [88, 88] width 6 height 6
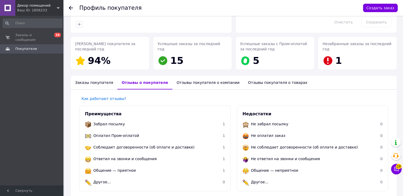
click at [70, 8] on use at bounding box center [71, 8] width 4 height 4
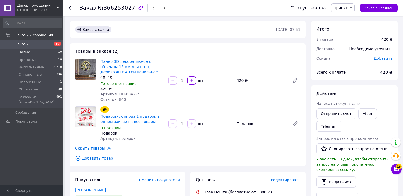
click at [25, 53] on span "Новые" at bounding box center [24, 52] width 12 height 5
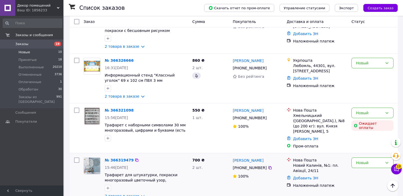
scroll to position [106, 0]
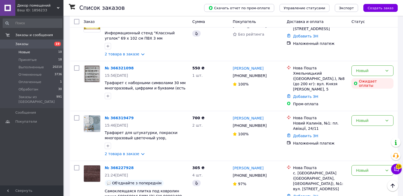
click at [66, 157] on div "Список заказов Скачать отчет по пром-оплате Управление статусами Экспорт Создат…" at bounding box center [233, 194] width 338 height 569
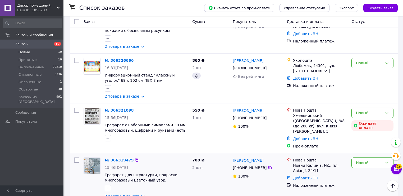
scroll to position [85, 0]
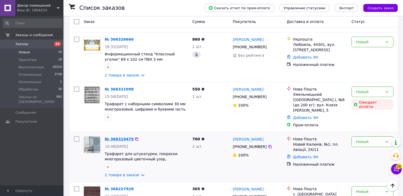
click at [119, 137] on link "№ 366319479" at bounding box center [119, 139] width 29 height 4
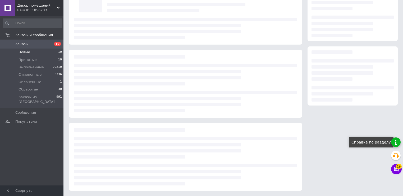
scroll to position [85, 0]
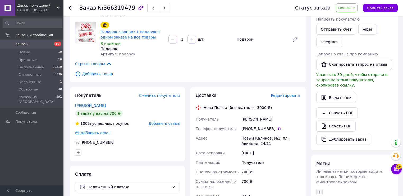
click at [308, 123] on div "Заказ с сайта [DATE] 15:46 Товары в заказе (2) Трафарет для штукатурки, покраск…" at bounding box center [233, 131] width 333 height 388
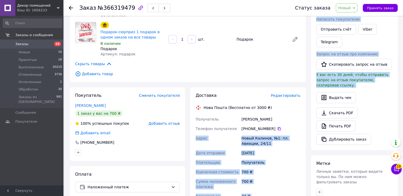
scroll to position [21, 0]
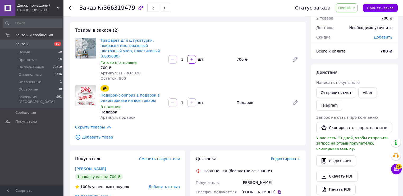
scroll to position [63, 0]
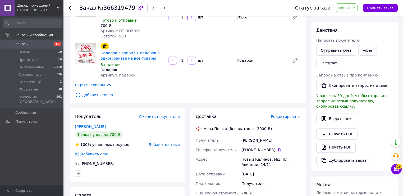
click at [309, 148] on div "Итого 2 товара 700 ₴ Доставка Необходимо уточнить Скидка Добавить Всего к оплат…" at bounding box center [354, 152] width 92 height 388
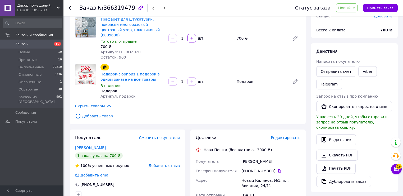
scroll to position [21, 0]
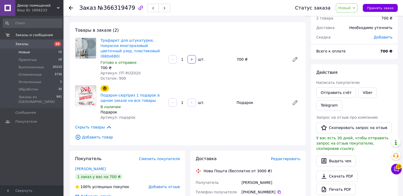
click at [24, 53] on span "Новые" at bounding box center [24, 52] width 12 height 5
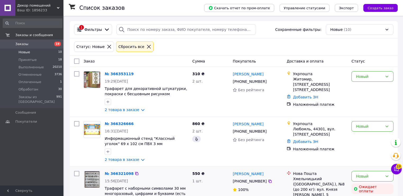
click at [301, 175] on div "Нова Пошта" at bounding box center [320, 173] width 54 height 5
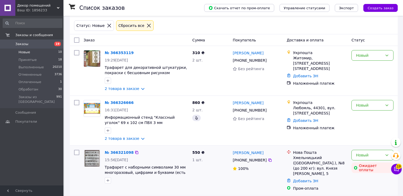
click at [301, 164] on div "Хмельницький ([GEOGRAPHIC_DATA].), №8 (до 200 кг): вул. Князя [PERSON_NAME], 5" at bounding box center [320, 165] width 54 height 21
click at [299, 163] on div "Хмельницький ([GEOGRAPHIC_DATA].), №8 (до 200 кг): вул. Князя [PERSON_NAME], 5" at bounding box center [320, 165] width 54 height 21
click at [308, 163] on div "Хмельницький ([GEOGRAPHIC_DATA].), №8 (до 200 кг): вул. Князя [PERSON_NAME], 5" at bounding box center [320, 165] width 54 height 21
click at [302, 169] on div "Хмельницький ([GEOGRAPHIC_DATA].), №8 (до 200 кг): вул. Князя [PERSON_NAME], 5" at bounding box center [320, 165] width 54 height 21
click at [320, 170] on div "Хмельницький ([GEOGRAPHIC_DATA].), №8 (до 200 кг): вул. Князя [PERSON_NAME], 5" at bounding box center [320, 165] width 54 height 21
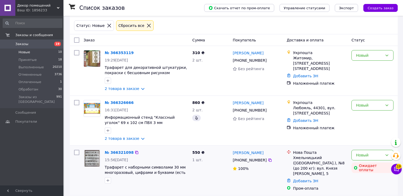
click at [323, 170] on div "Хмельницький ([GEOGRAPHIC_DATA].), №8 (до 200 кг): вул. Князя [PERSON_NAME], 5" at bounding box center [320, 165] width 54 height 21
click at [327, 170] on div "Хмельницький ([GEOGRAPHIC_DATA].), №8 (до 200 кг): вул. Князя [PERSON_NAME], 5" at bounding box center [320, 165] width 54 height 21
drag, startPoint x: 334, startPoint y: 169, endPoint x: 301, endPoint y: 170, distance: 32.8
click at [301, 170] on div "Хмельницький ([GEOGRAPHIC_DATA].), №8 (до 200 кг): вул. Князя [PERSON_NAME], 5" at bounding box center [320, 165] width 54 height 21
click at [362, 168] on div "Ожидает оплаты" at bounding box center [372, 168] width 42 height 11
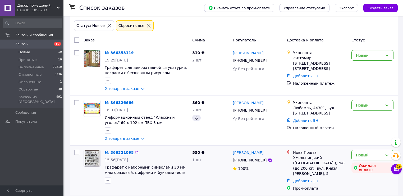
click at [119, 155] on link "№ 366321098" at bounding box center [119, 153] width 29 height 4
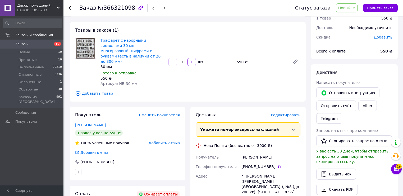
scroll to position [42, 0]
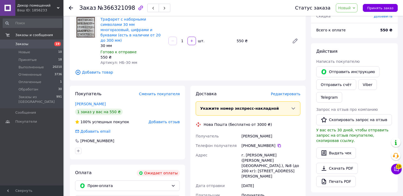
click at [355, 6] on span "Новый" at bounding box center [347, 7] width 22 height 9
click at [346, 18] on li "Принят" at bounding box center [350, 19] width 28 height 8
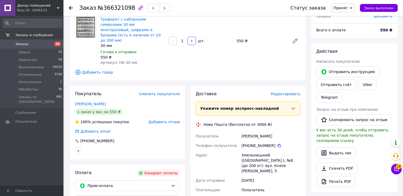
click at [310, 143] on div "Итого 1 товар 550 ₴ Доставка Необходимо уточнить Скидка Добавить Всего к оплате…" at bounding box center [354, 148] width 92 height 339
click at [353, 10] on span "Принят" at bounding box center [343, 7] width 24 height 9
click at [349, 18] on li "Выполнен" at bounding box center [345, 19] width 28 height 8
drag, startPoint x: 349, startPoint y: 18, endPoint x: 349, endPoint y: 15, distance: 3.0
click at [349, 17] on div "Скидка" at bounding box center [342, 16] width 58 height 12
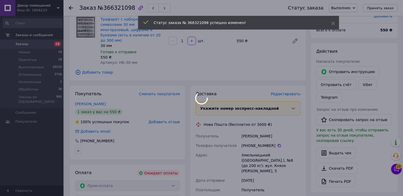
click at [348, 10] on span "Выполнен" at bounding box center [342, 7] width 29 height 9
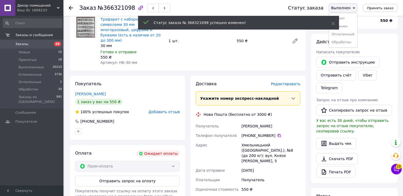
click at [350, 10] on span "Выполнен" at bounding box center [341, 8] width 20 height 4
click at [350, 9] on span "Выполнен" at bounding box center [341, 8] width 20 height 4
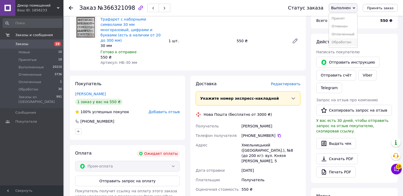
click at [350, 42] on li "Обработан" at bounding box center [343, 42] width 28 height 8
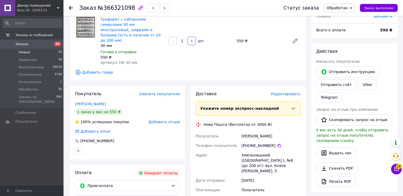
click at [20, 53] on span "Новые" at bounding box center [24, 52] width 12 height 5
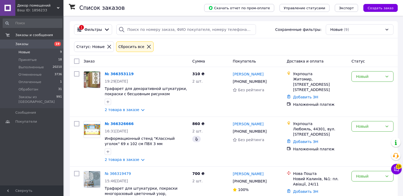
scroll to position [63, 0]
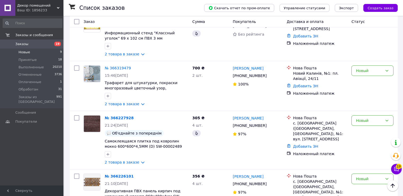
scroll to position [85, 0]
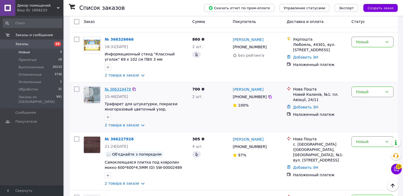
click at [119, 91] on link "№ 366319479" at bounding box center [118, 89] width 26 height 4
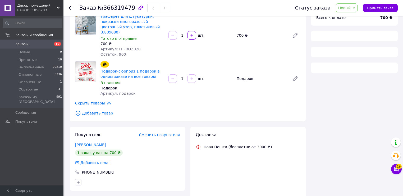
scroll to position [85, 0]
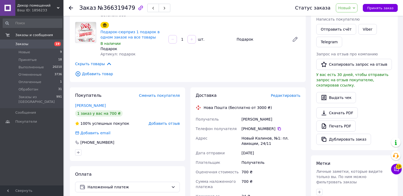
click at [306, 163] on div "Доставка Редактировать Нова Пошта (бесплатно от 3000 ₴) Получатель [PERSON_NAME…" at bounding box center [248, 187] width 120 height 201
click at [348, 12] on span "Новый" at bounding box center [347, 7] width 22 height 9
click at [352, 18] on li "Принят" at bounding box center [350, 19] width 28 height 8
click at [232, 73] on div "Товары в заказе (2) Трафарет для штукатурки, покраски многоразовый цветочный уз…" at bounding box center [188, 20] width 236 height 123
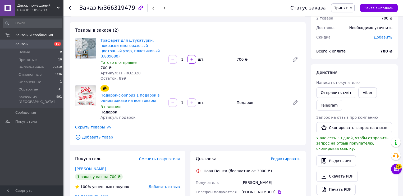
scroll to position [42, 0]
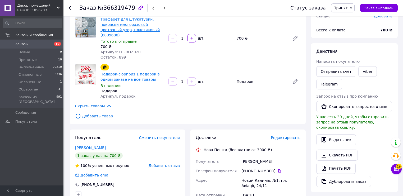
click at [135, 26] on link "Трафарет для штукатурки, покраски многоразовый цветочный узор, пластиковый (680…" at bounding box center [129, 27] width 59 height 20
click at [352, 6] on span "Принят" at bounding box center [343, 7] width 24 height 9
click at [349, 43] on li "Обработан" at bounding box center [345, 42] width 28 height 8
click at [283, 122] on div "Заказ с сайта [DATE] 15:46 Товары в заказе (2) Трафарет для штукатурки, покраск…" at bounding box center [187, 186] width 241 height 414
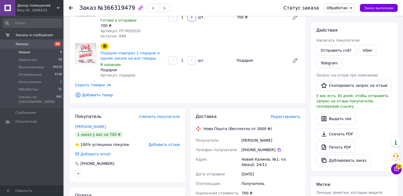
click at [26, 53] on span "Новые" at bounding box center [24, 52] width 12 height 5
